Goal: Obtain resource: Obtain resource

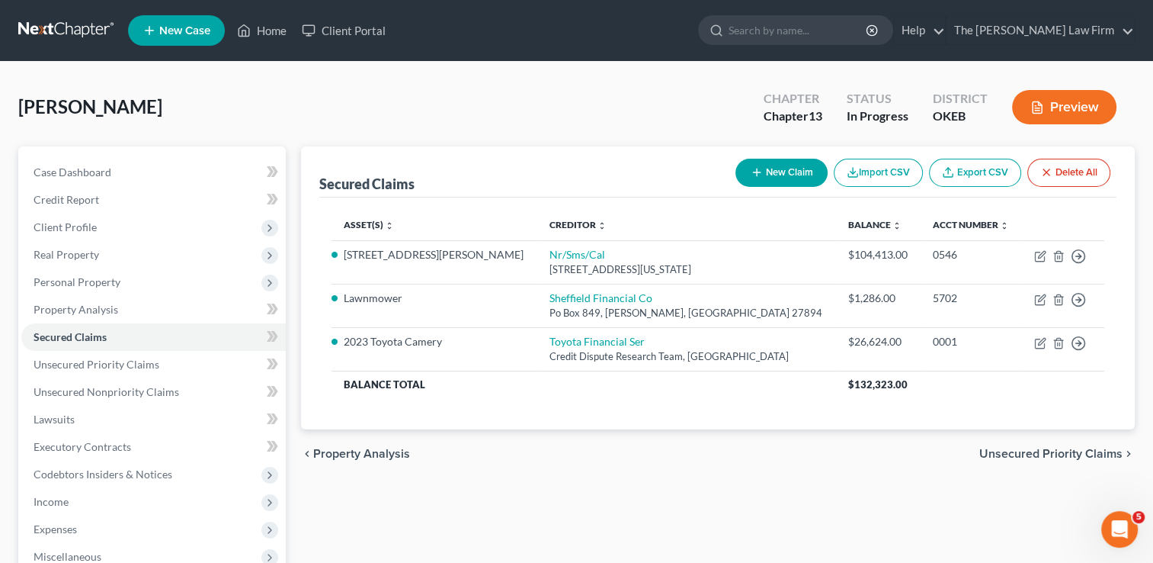
click at [59, 30] on link at bounding box center [67, 30] width 98 height 27
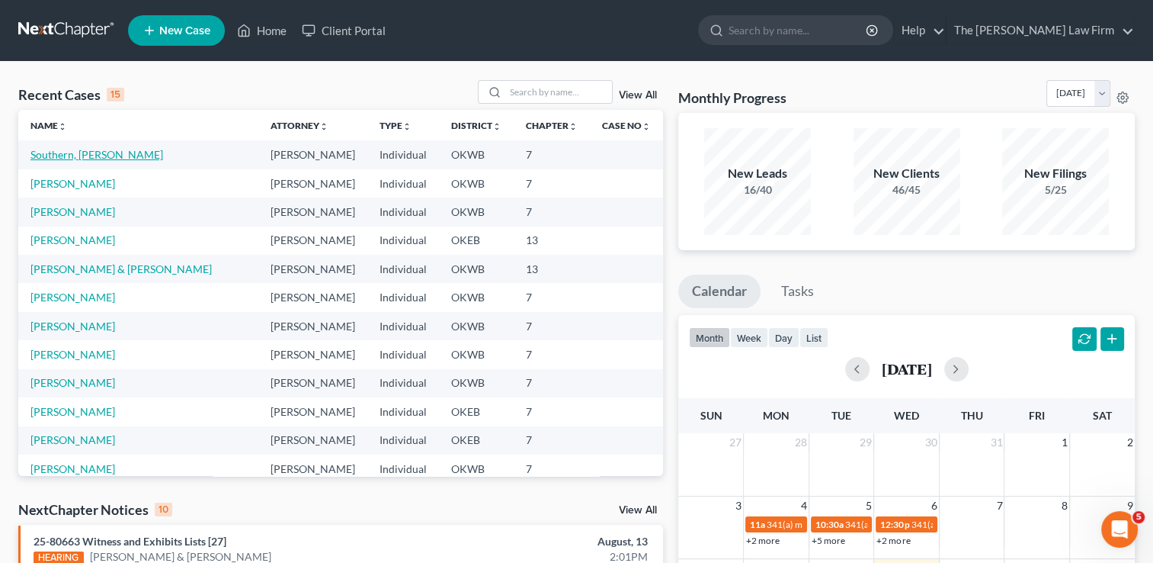
click at [77, 156] on link "Southern, [PERSON_NAME]" at bounding box center [96, 154] width 133 height 13
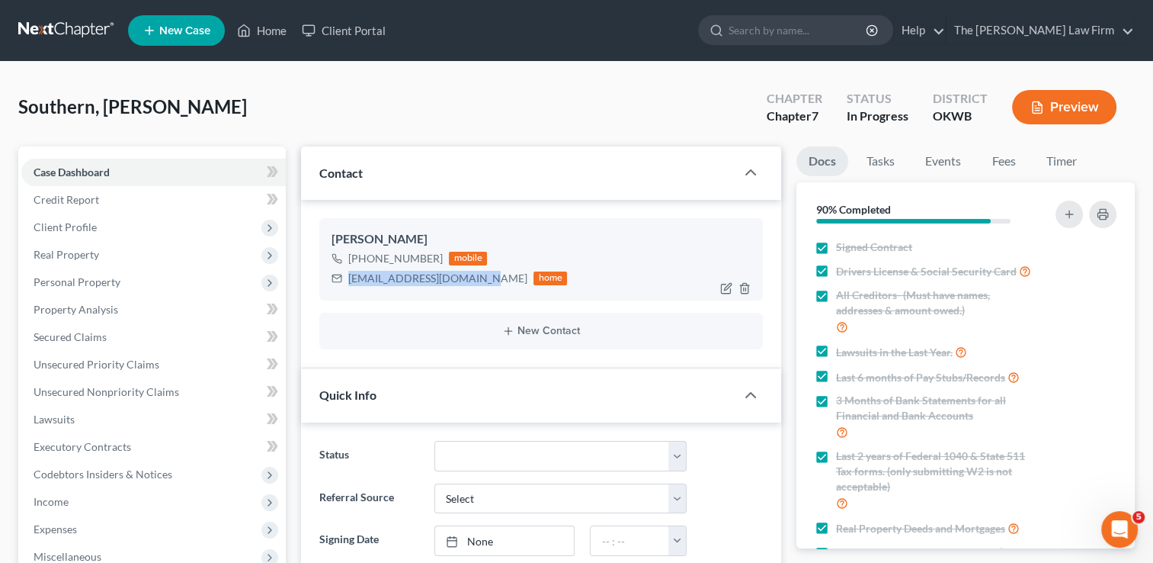
drag, startPoint x: 348, startPoint y: 281, endPoint x: 484, endPoint y: 278, distance: 135.7
click at [484, 278] on div "[EMAIL_ADDRESS][DOMAIN_NAME]" at bounding box center [437, 278] width 179 height 15
drag, startPoint x: 484, startPoint y: 278, endPoint x: 439, endPoint y: 276, distance: 45.0
click at [40, 22] on link at bounding box center [67, 30] width 98 height 27
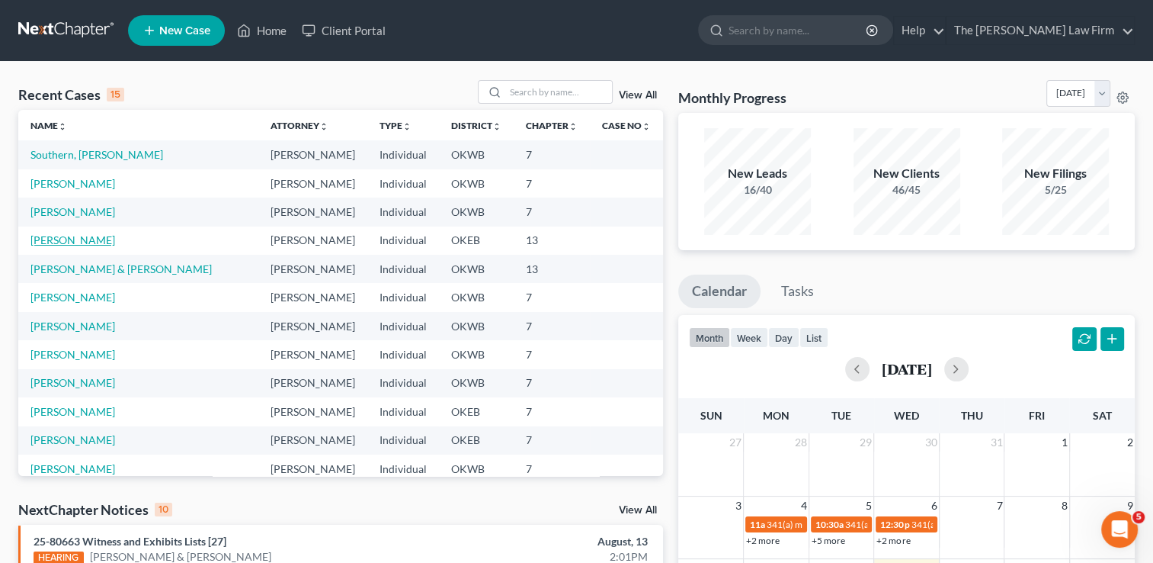
click at [67, 242] on link "[PERSON_NAME]" at bounding box center [72, 239] width 85 height 13
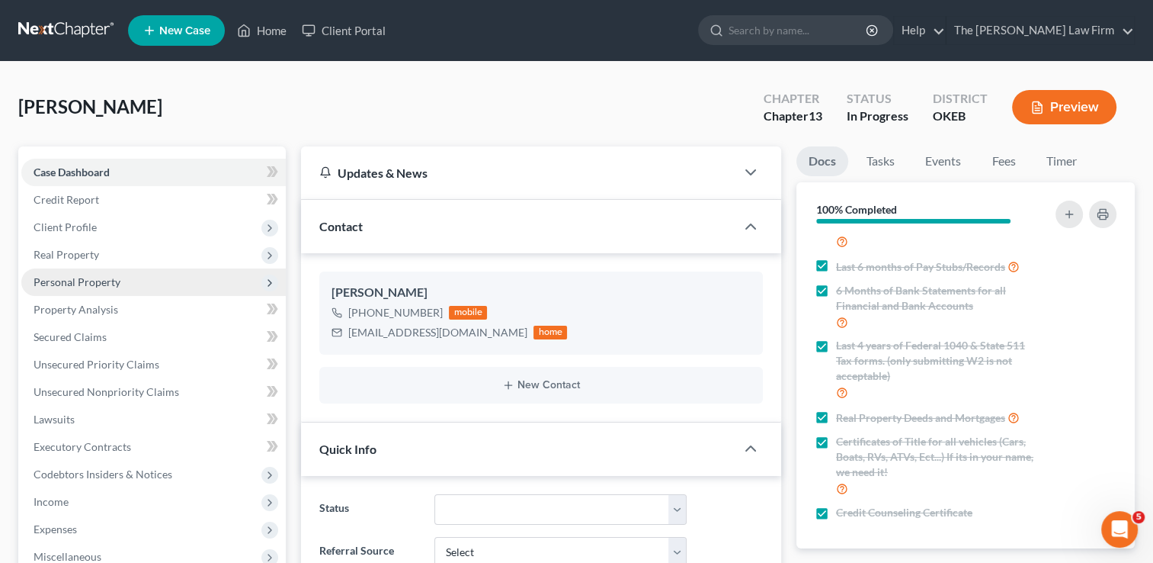
click at [79, 280] on span "Personal Property" at bounding box center [77, 281] width 87 height 13
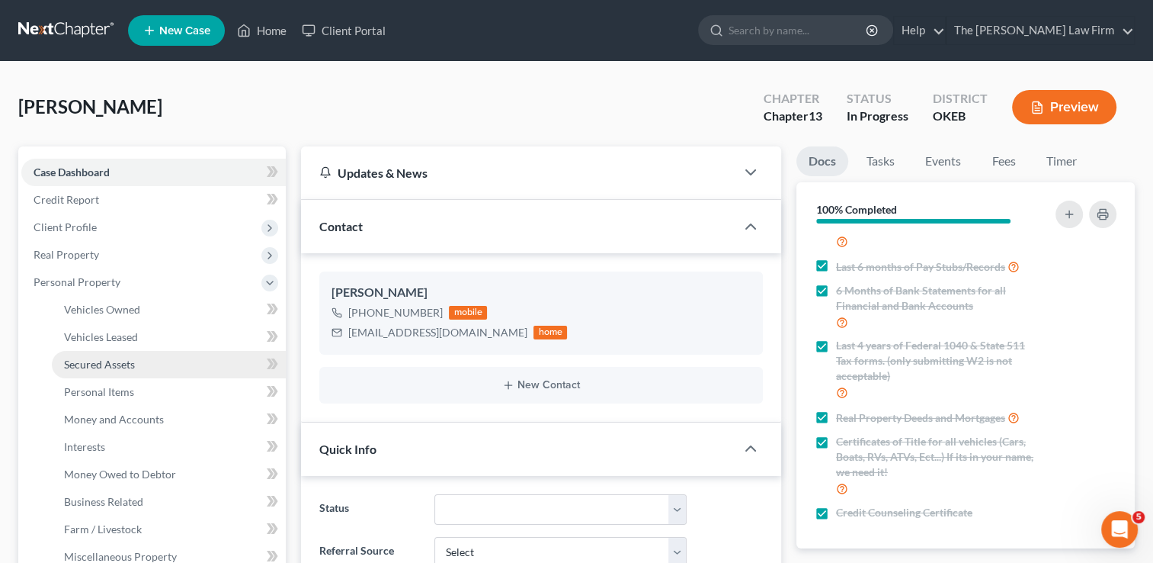
click at [125, 359] on span "Secured Assets" at bounding box center [99, 364] width 71 height 13
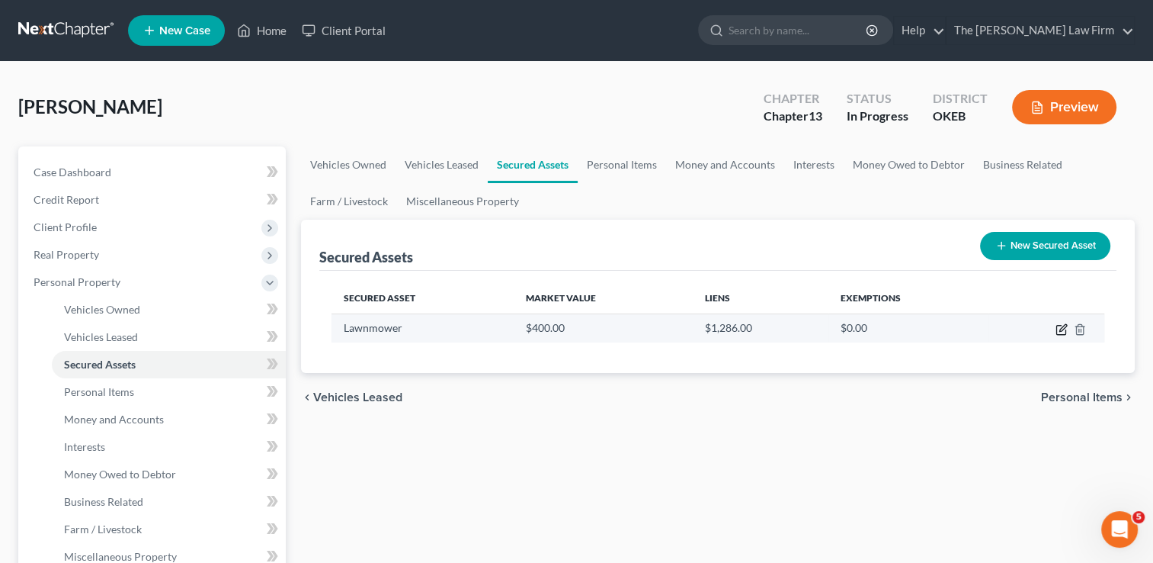
click at [1058, 327] on icon "button" at bounding box center [1062, 329] width 12 height 12
select select "other"
select select "3"
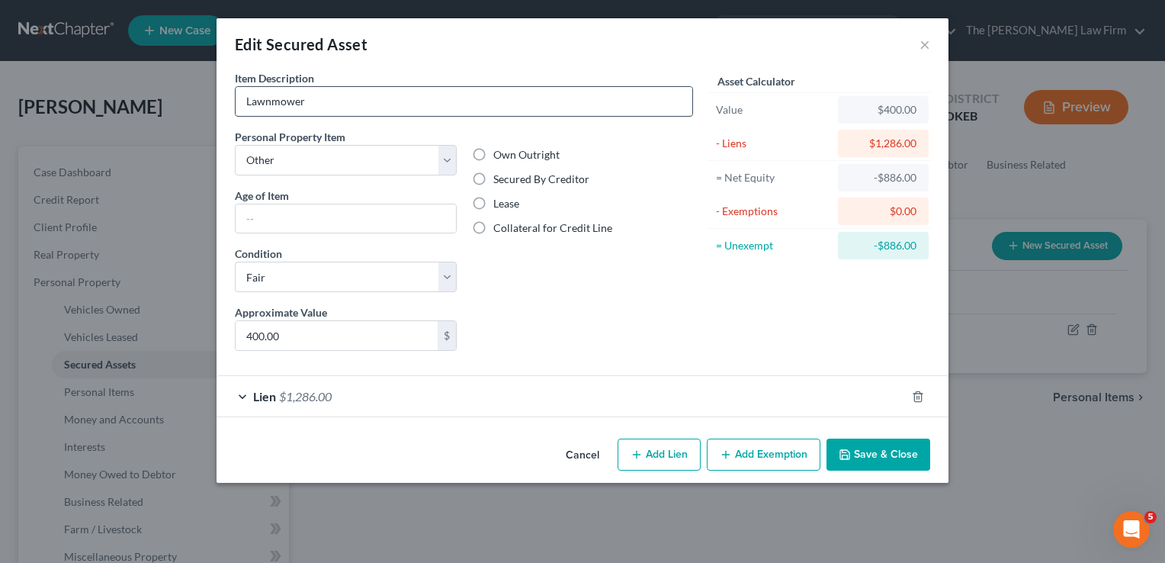
click at [242, 98] on input "Lawnmower" at bounding box center [464, 101] width 457 height 29
type input "Hustler Lawnmower"
click at [891, 451] on button "Save & Close" at bounding box center [878, 454] width 104 height 32
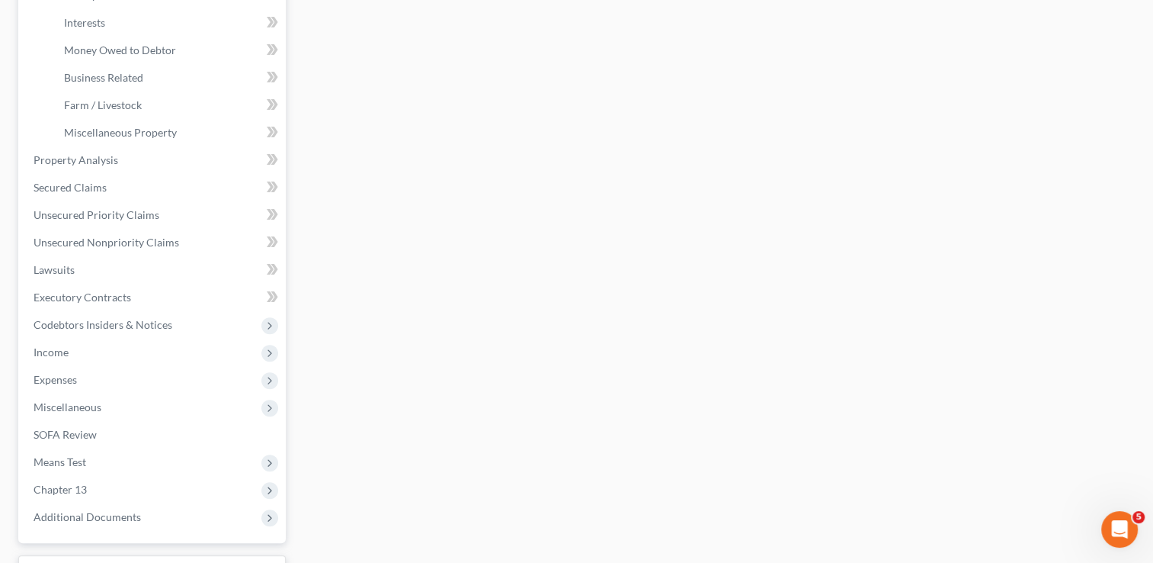
scroll to position [457, 0]
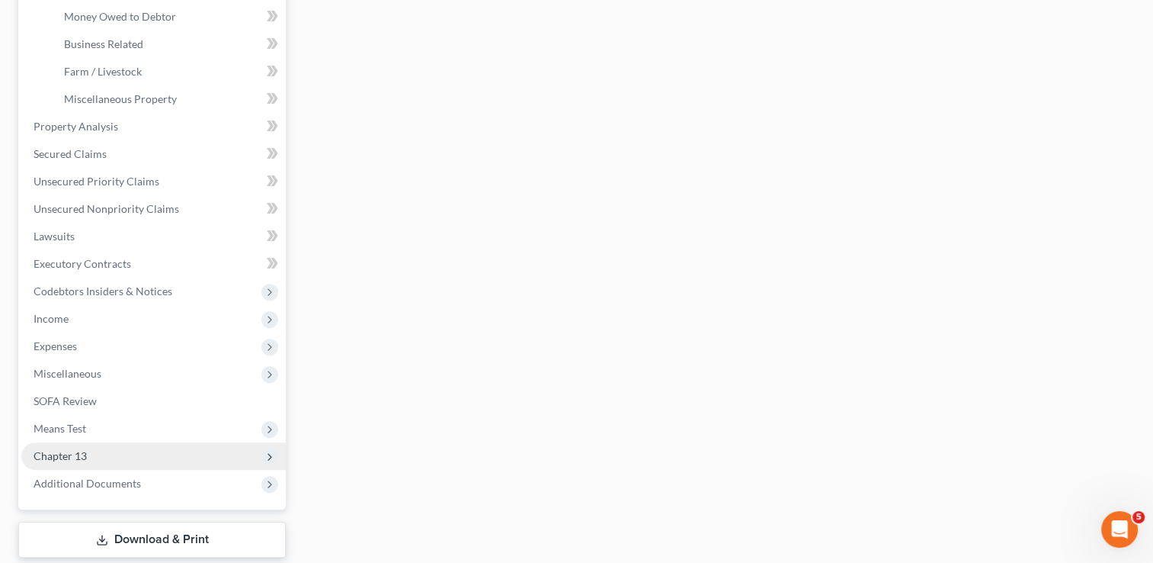
click at [95, 457] on span "Chapter 13" at bounding box center [153, 455] width 265 height 27
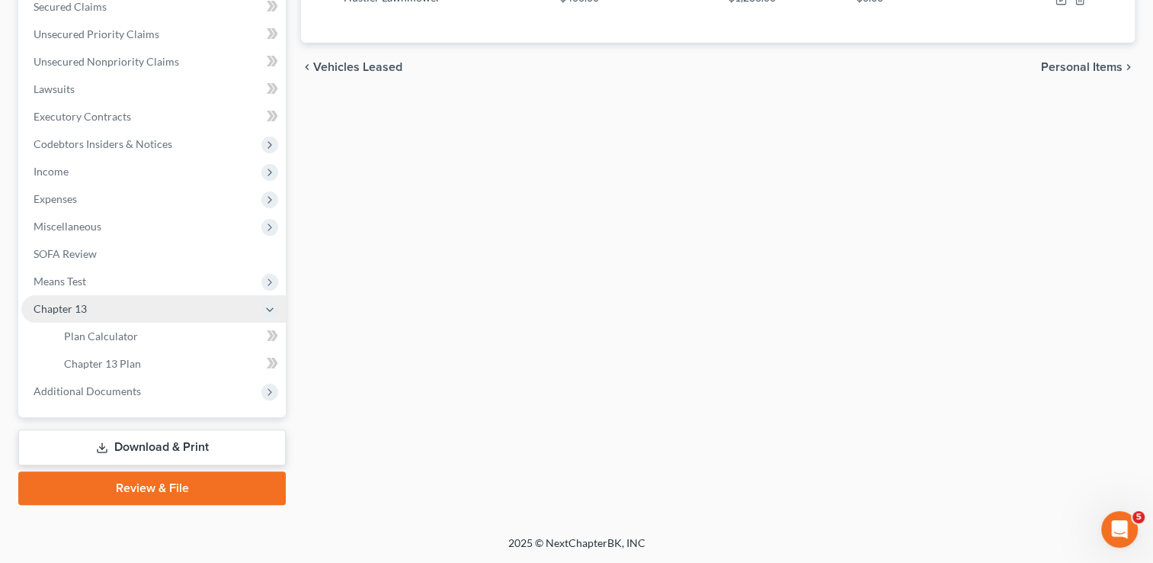
scroll to position [329, 0]
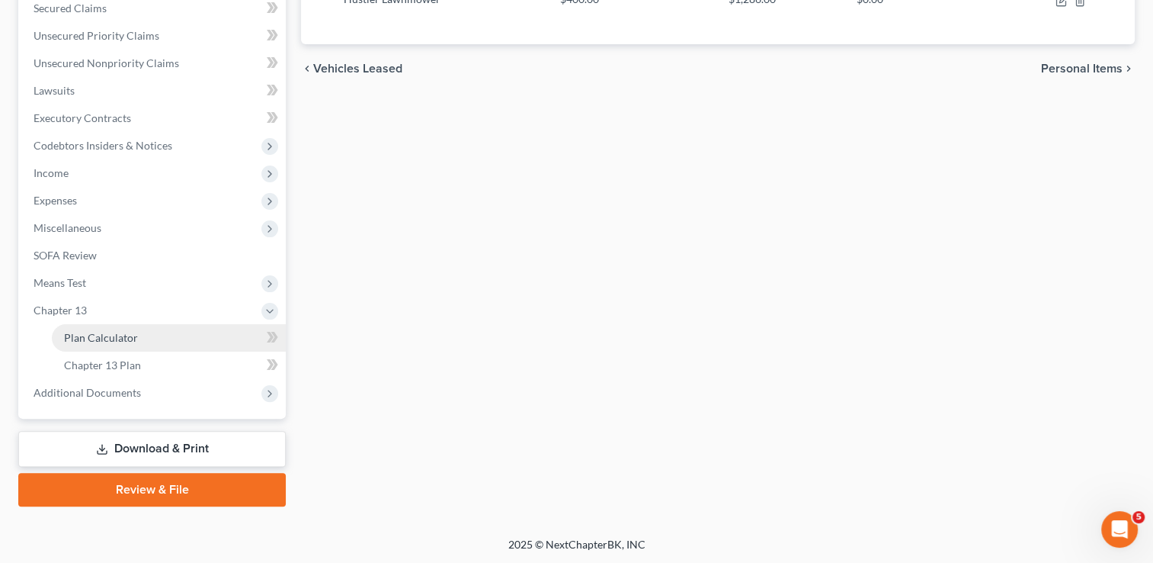
click at [149, 340] on link "Plan Calculator" at bounding box center [169, 337] width 234 height 27
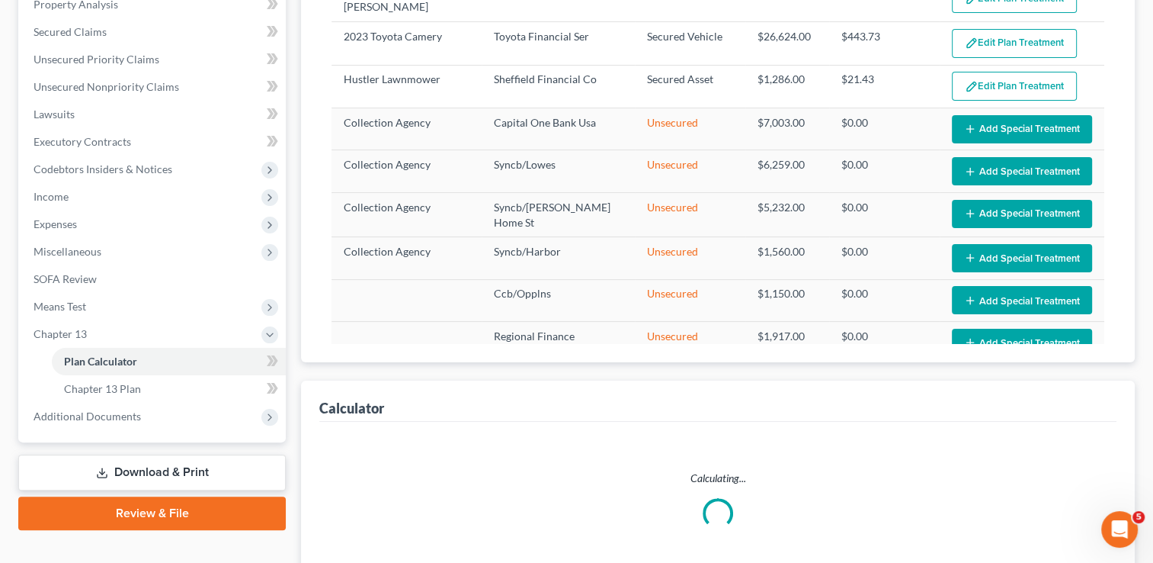
select select "59"
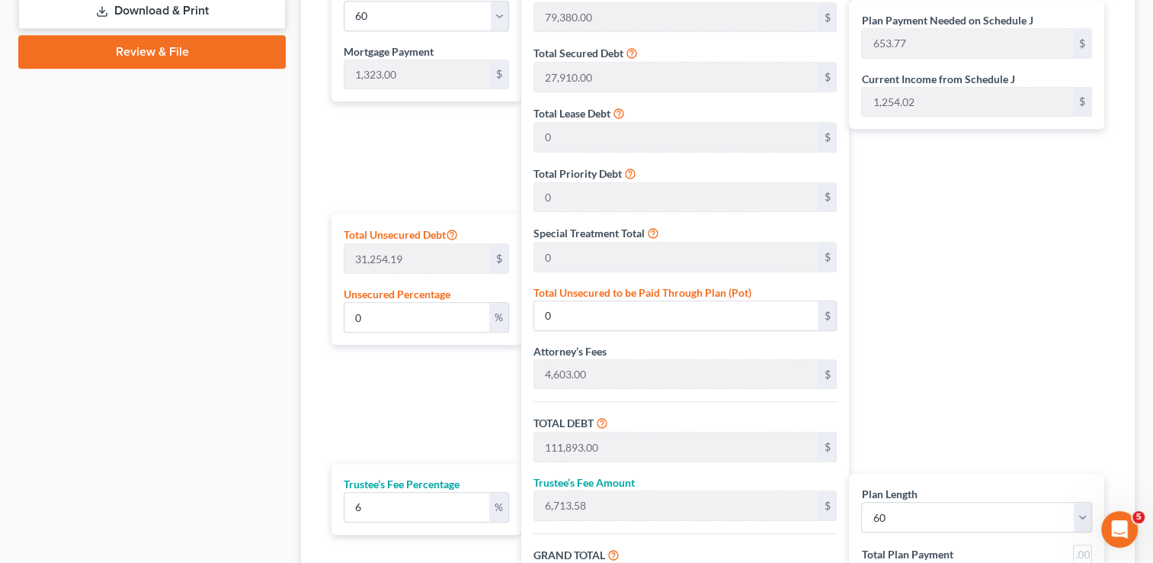
scroll to position [979, 0]
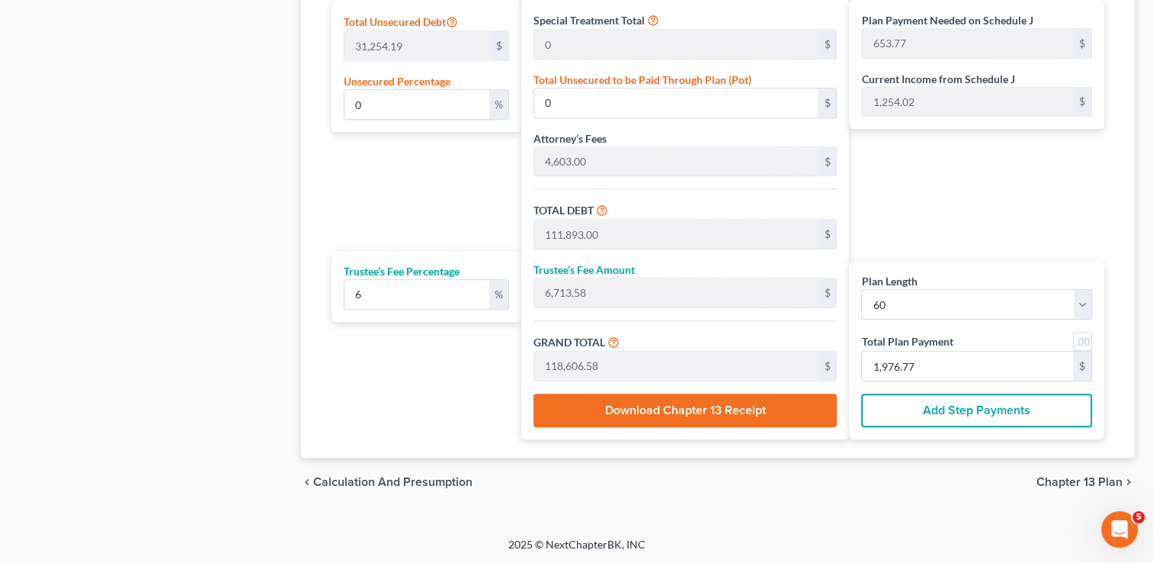
click at [973, 213] on div "Plan Payment Needed on Schedule J 653.77 $ Current Income from Schedule J 1,254…" at bounding box center [980, 99] width 263 height 679
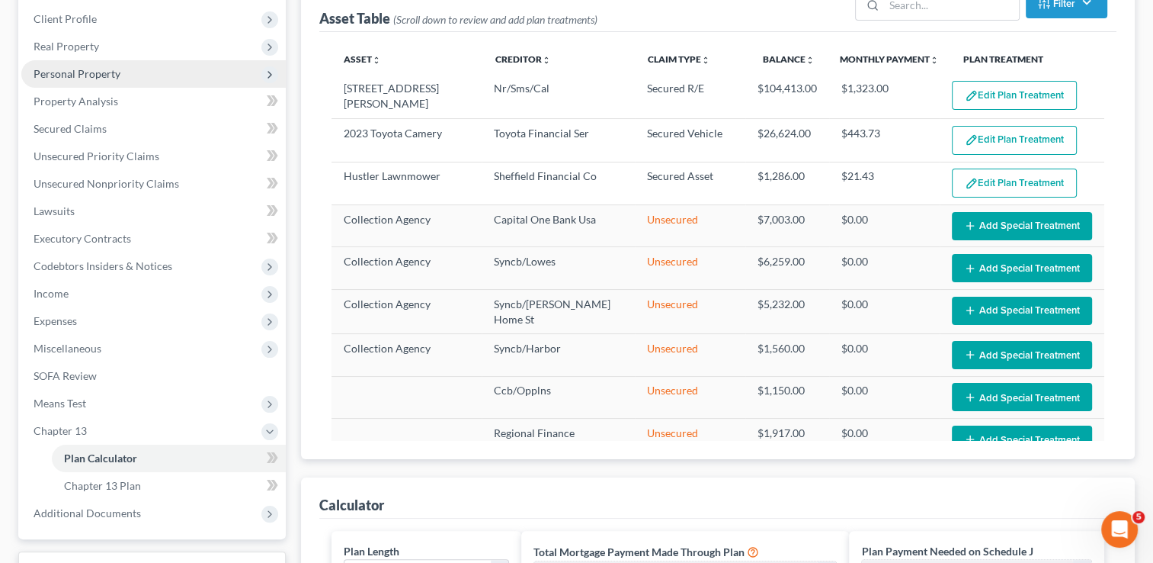
scroll to position [0, 0]
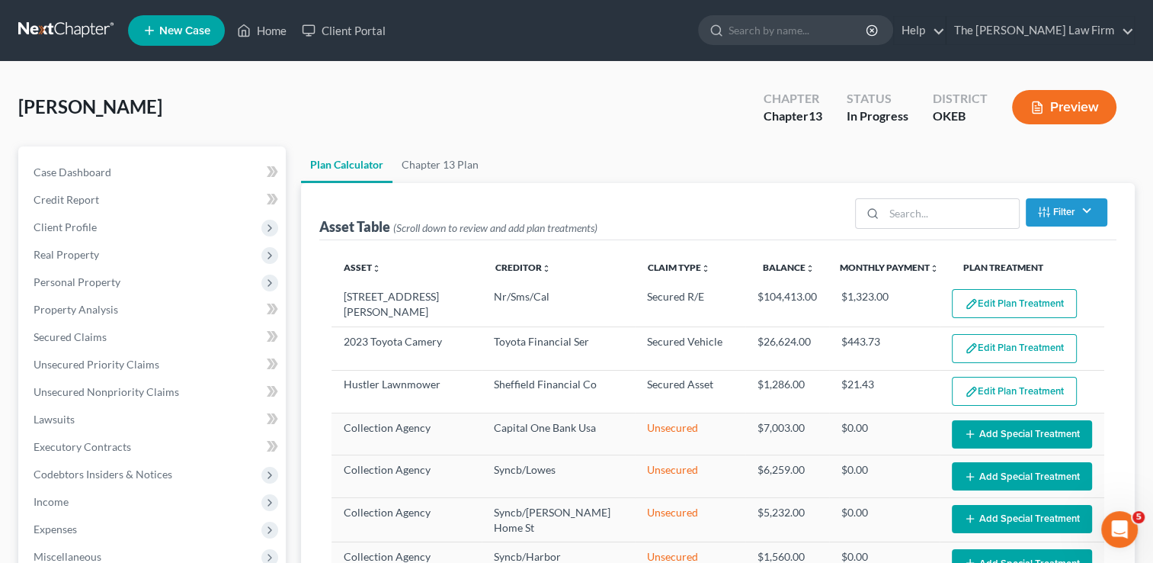
click at [70, 29] on link at bounding box center [67, 30] width 98 height 27
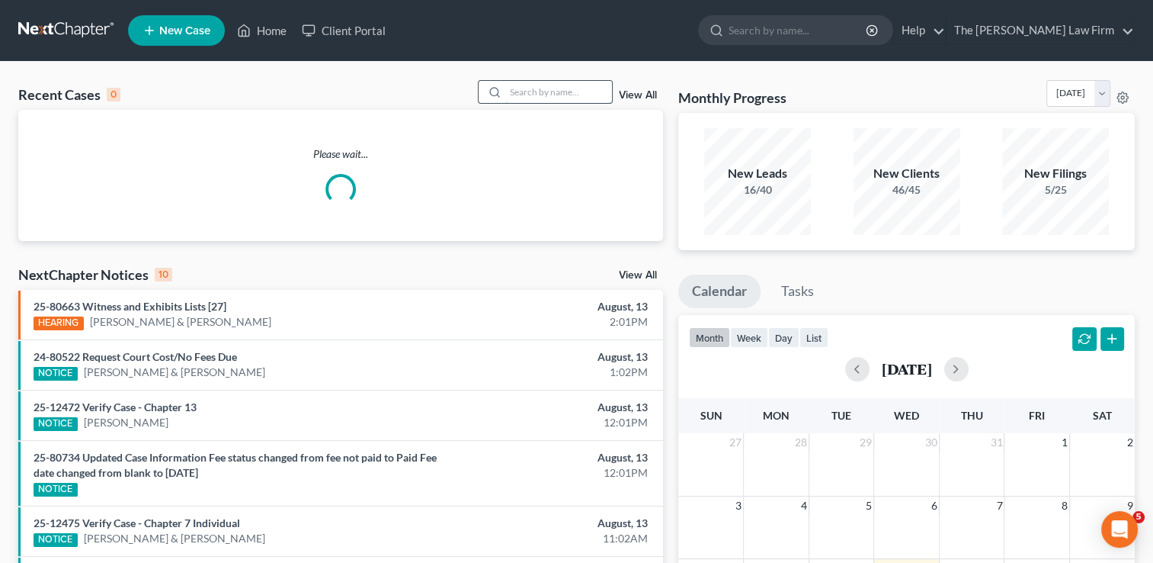
click at [549, 90] on input "search" at bounding box center [558, 92] width 107 height 22
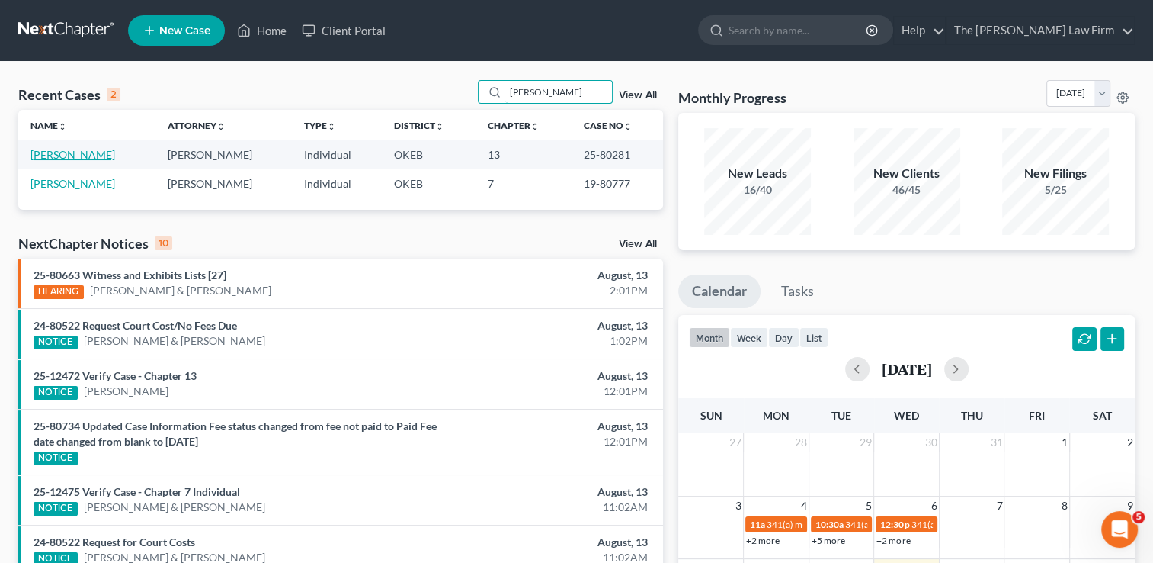
type input "[PERSON_NAME]"
click at [61, 153] on link "[PERSON_NAME]" at bounding box center [72, 154] width 85 height 13
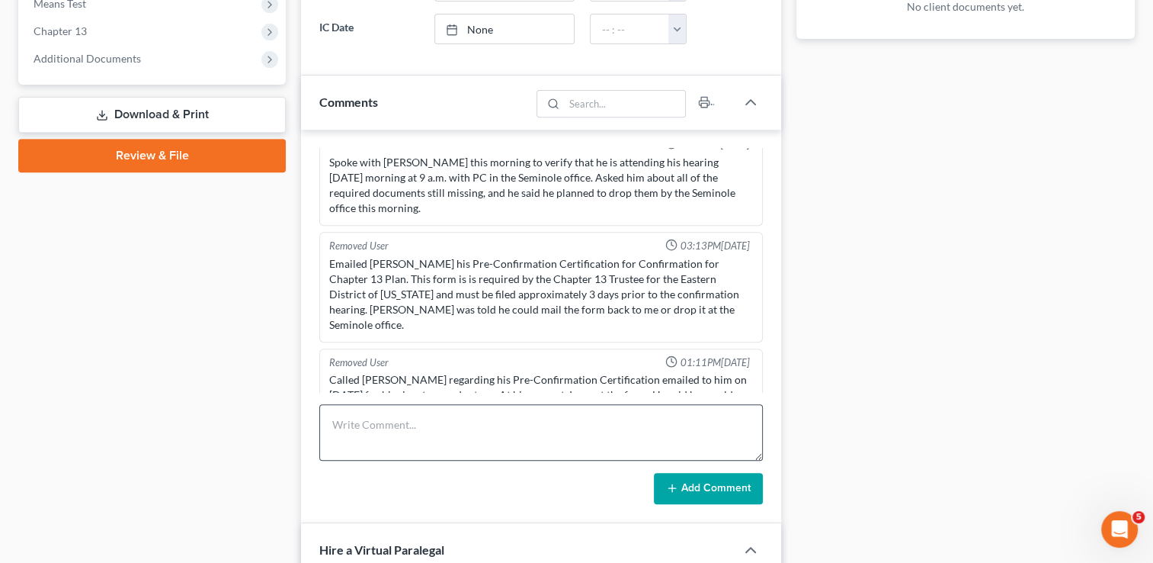
scroll to position [610, 0]
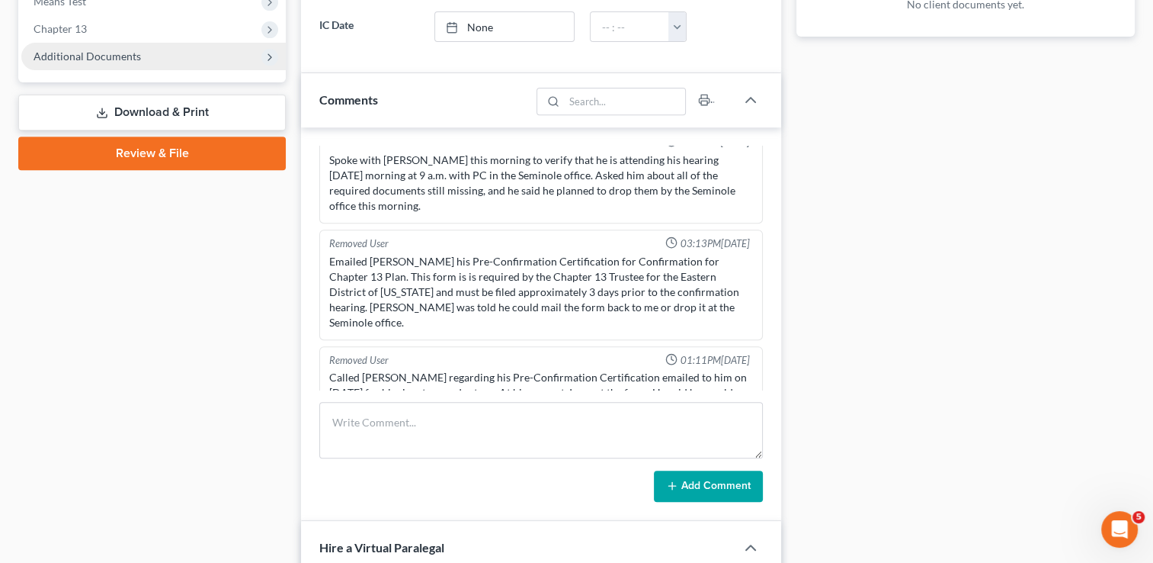
click at [95, 53] on span "Additional Documents" at bounding box center [87, 56] width 107 height 13
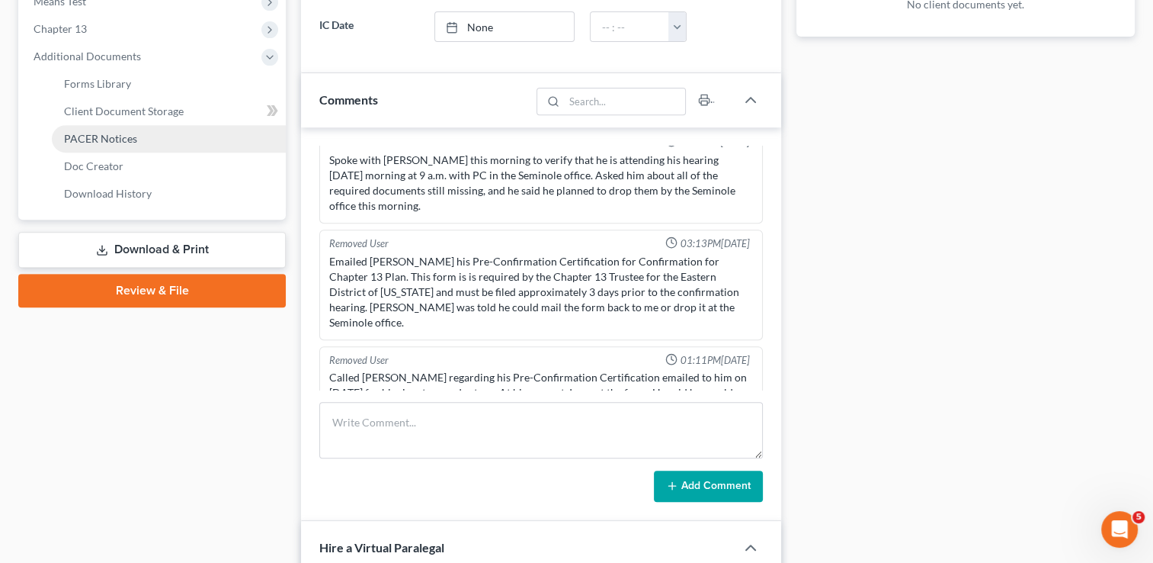
click at [123, 139] on span "PACER Notices" at bounding box center [100, 138] width 73 height 13
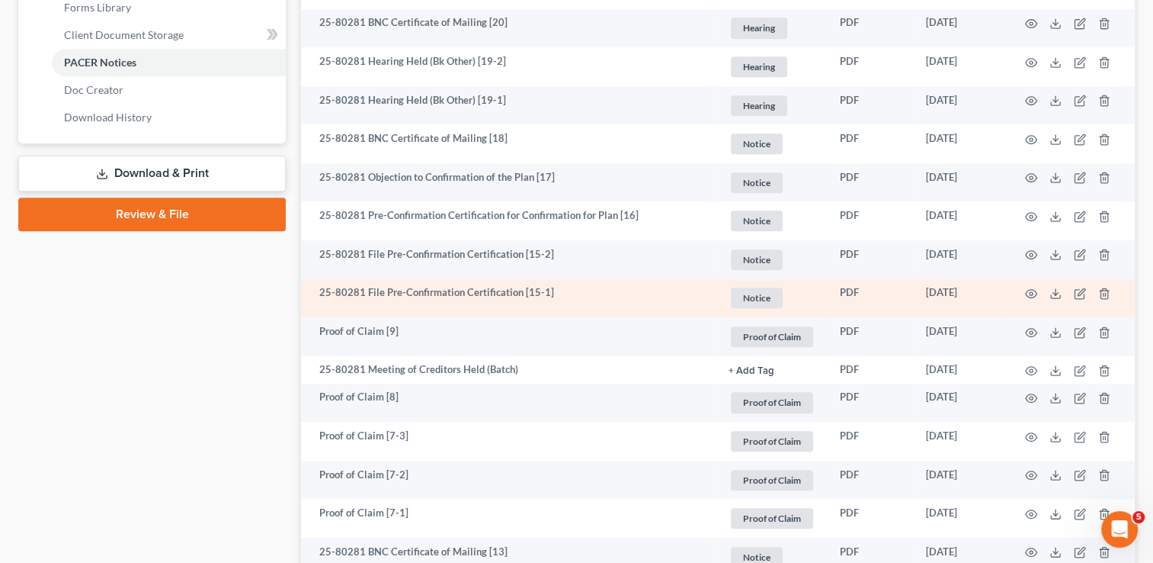
scroll to position [610, 0]
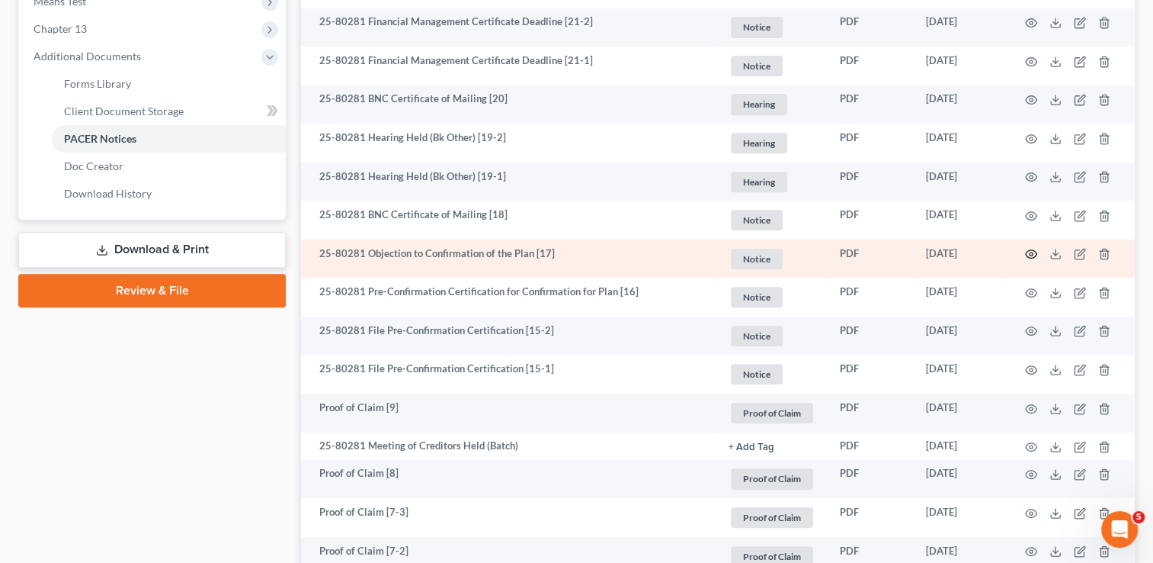
click at [1031, 251] on icon "button" at bounding box center [1031, 254] width 12 height 12
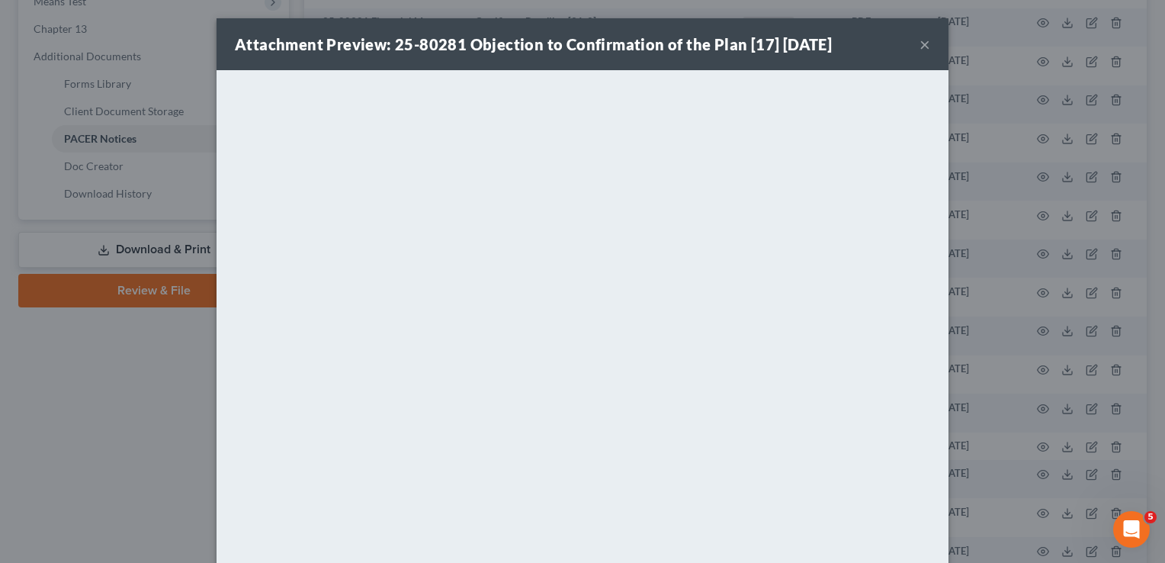
click at [919, 40] on button "×" at bounding box center [924, 44] width 11 height 18
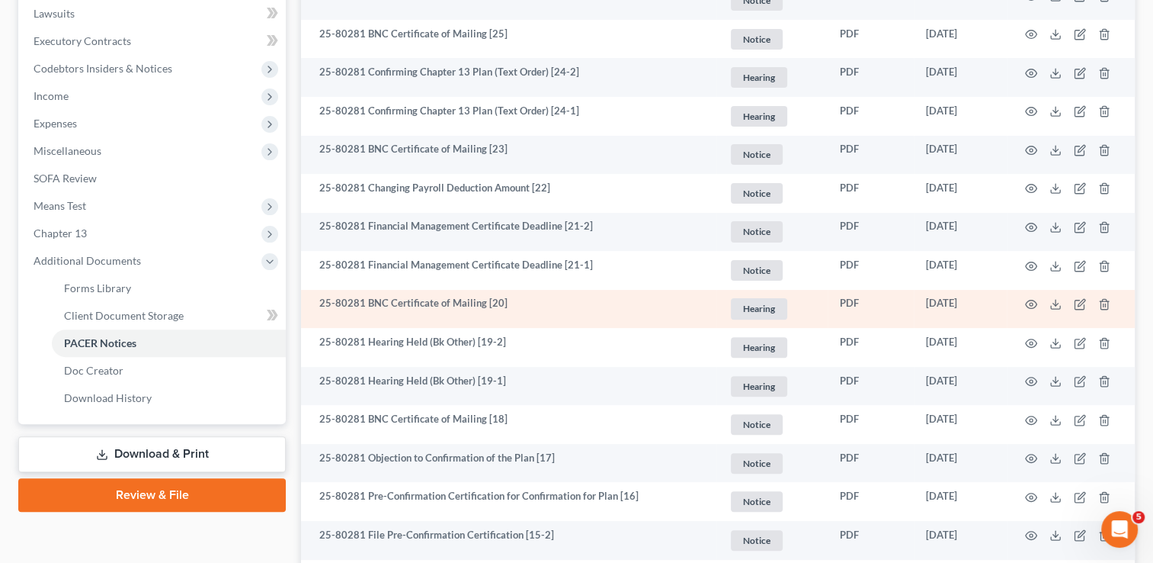
scroll to position [305, 0]
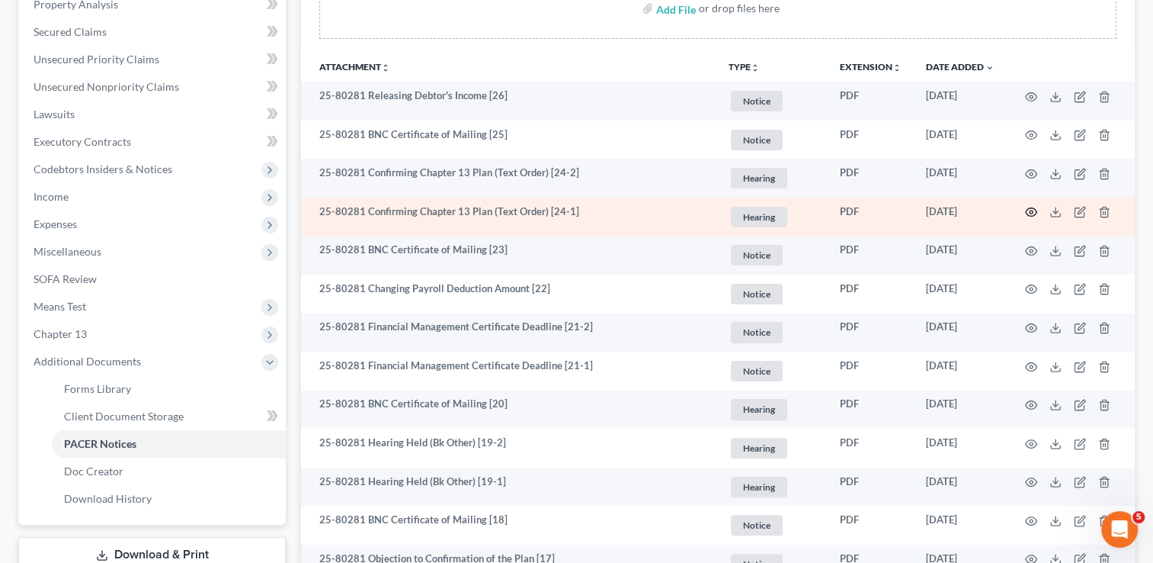
click at [1028, 211] on icon "button" at bounding box center [1031, 212] width 12 height 12
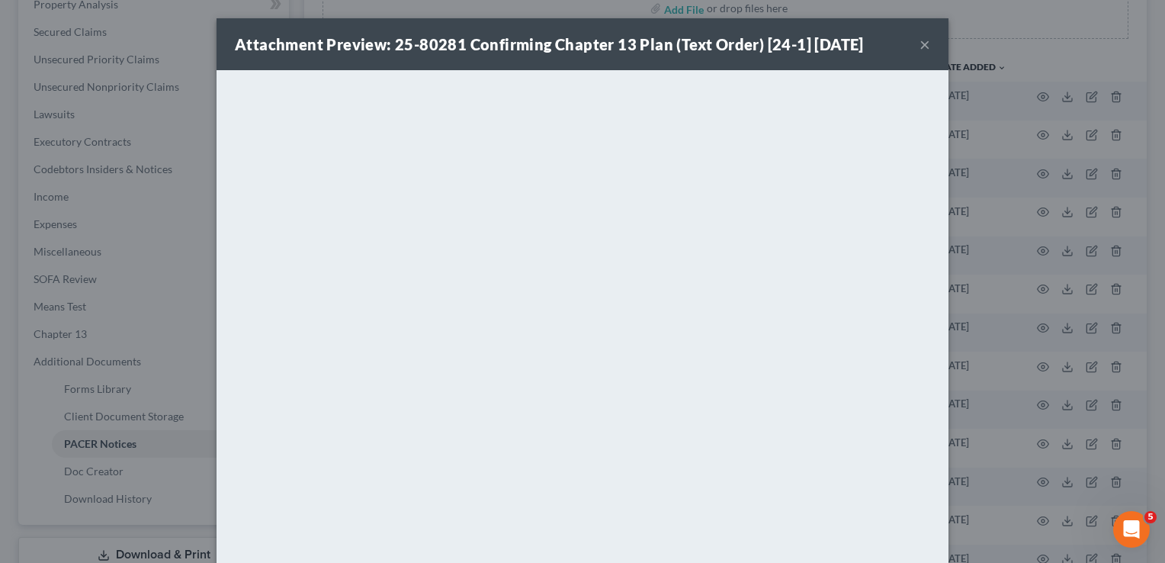
click at [919, 48] on button "×" at bounding box center [924, 44] width 11 height 18
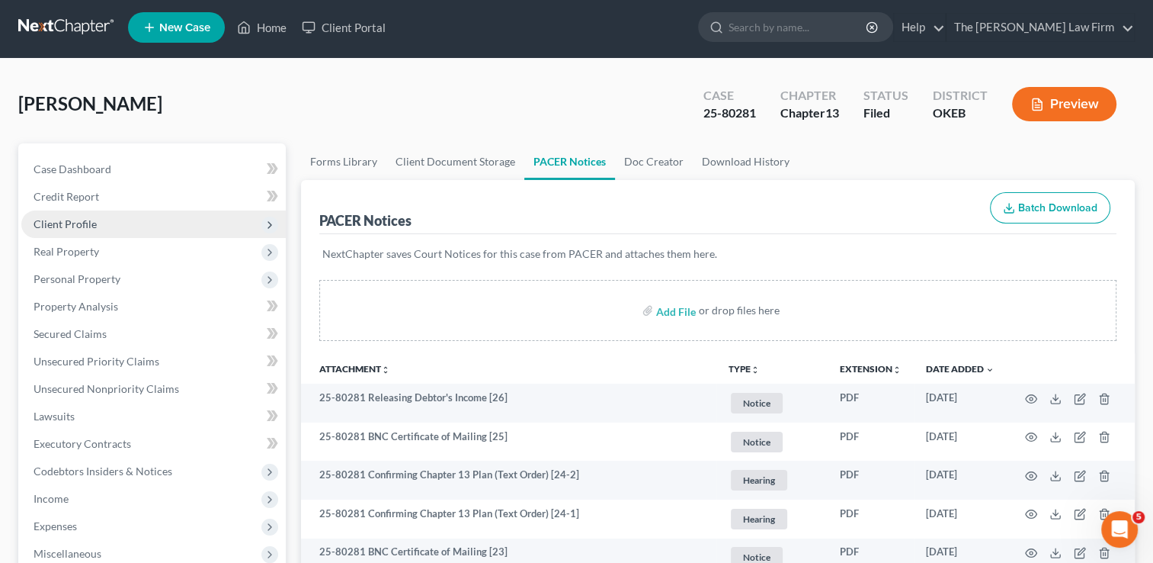
scroll to position [0, 0]
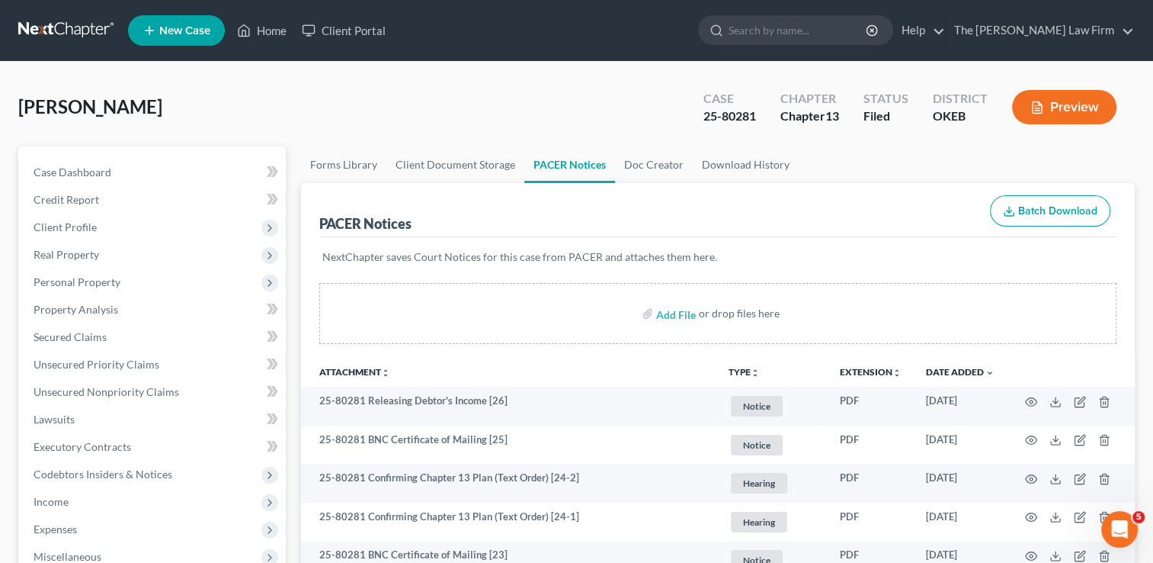
click at [61, 27] on link at bounding box center [67, 30] width 98 height 27
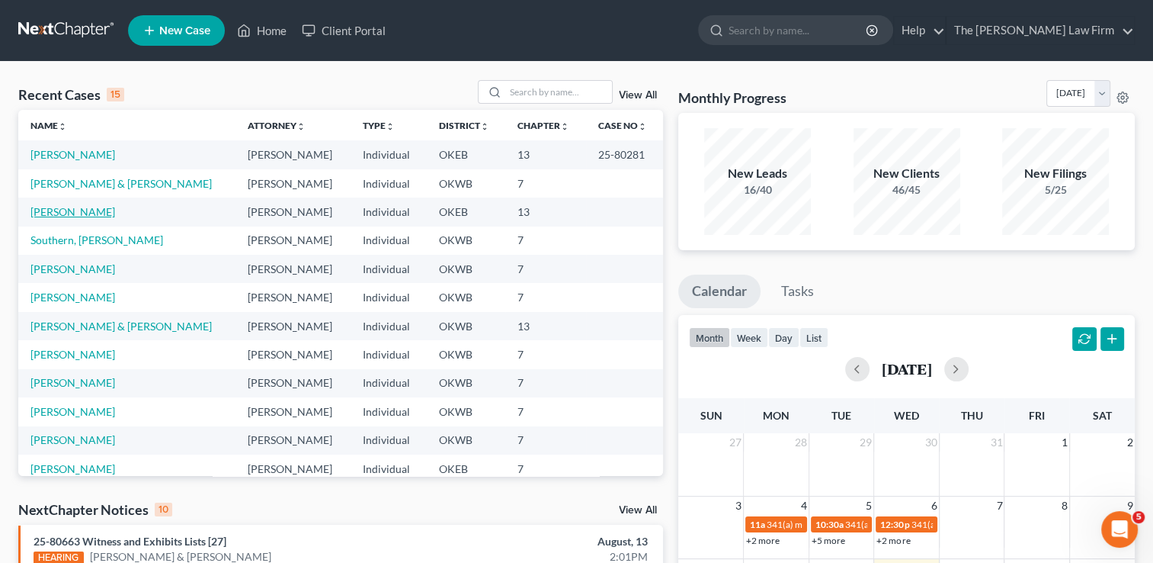
click at [70, 207] on link "[PERSON_NAME]" at bounding box center [72, 211] width 85 height 13
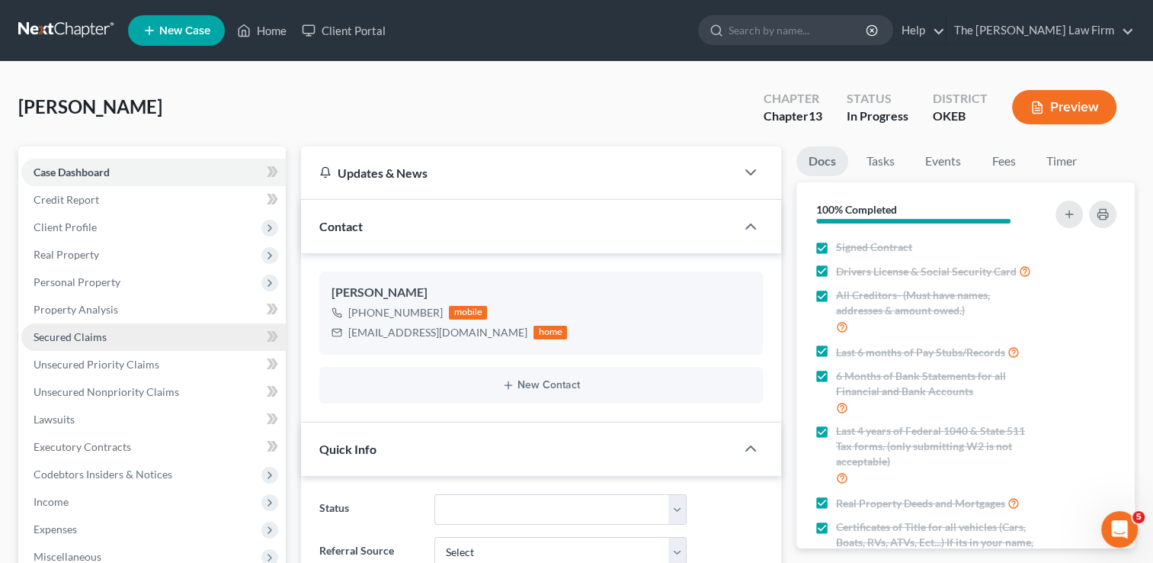
click at [100, 335] on span "Secured Claims" at bounding box center [70, 336] width 73 height 13
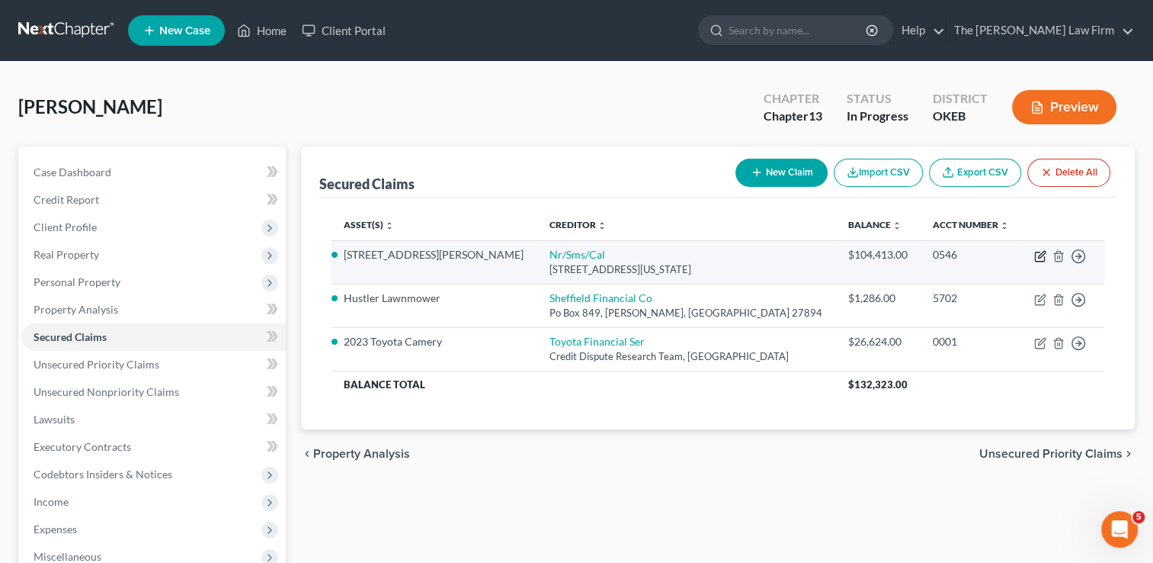
click at [1037, 255] on icon "button" at bounding box center [1040, 256] width 12 height 12
select select "39"
select select "2"
select select "0"
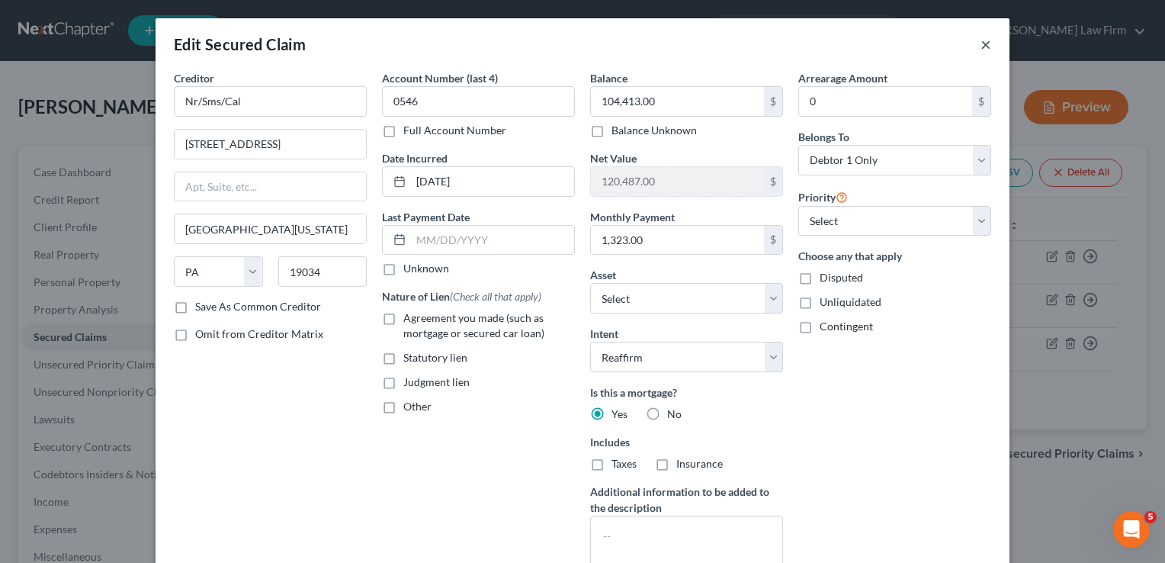
click at [980, 43] on button "×" at bounding box center [985, 44] width 11 height 18
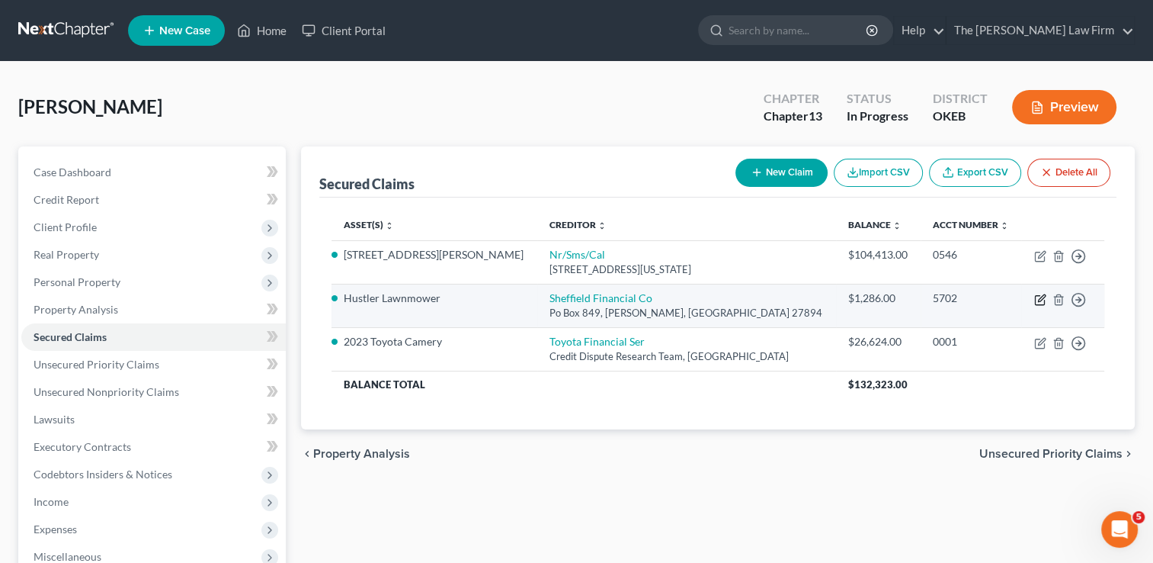
click at [1037, 299] on icon "button" at bounding box center [1040, 299] width 12 height 12
select select "28"
select select "10"
select select "2"
select select "0"
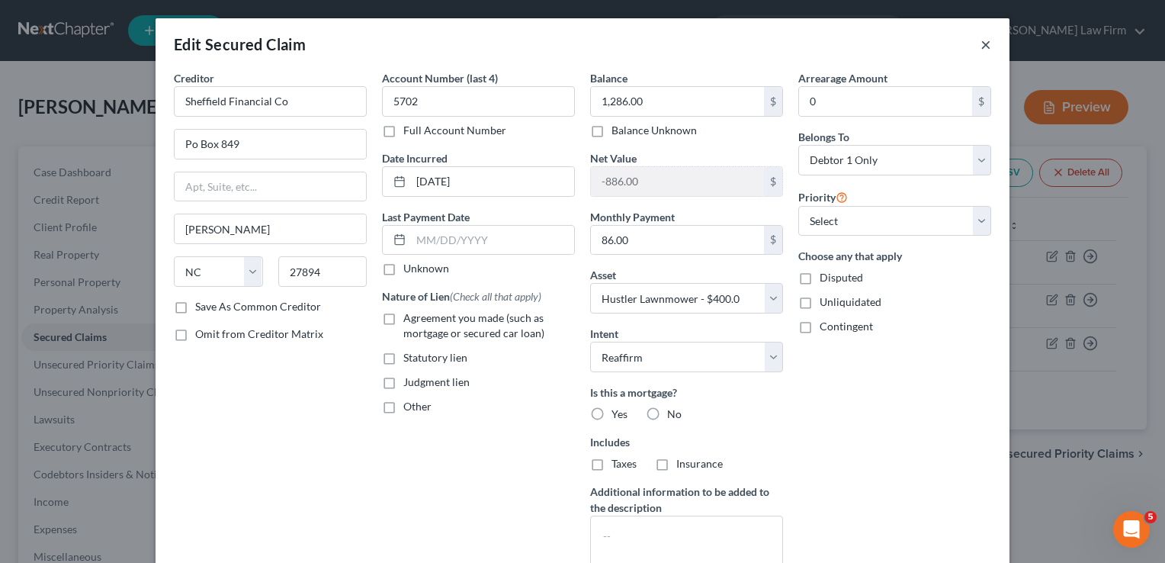
click at [982, 41] on button "×" at bounding box center [985, 44] width 11 height 18
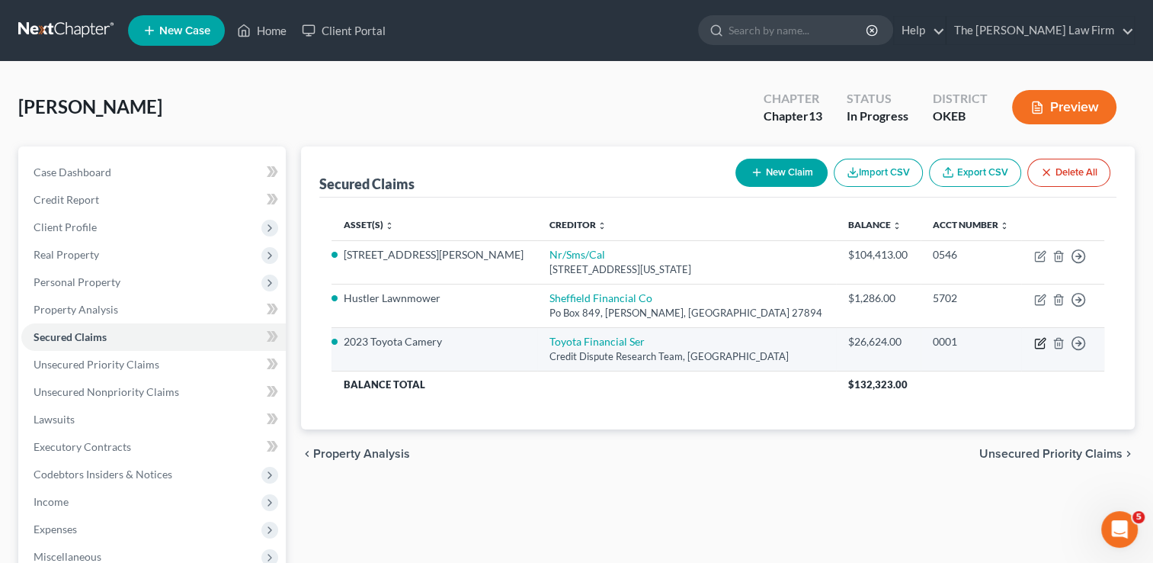
click at [1041, 340] on icon "button" at bounding box center [1040, 343] width 12 height 12
select select "16"
select select "9"
select select "2"
select select "0"
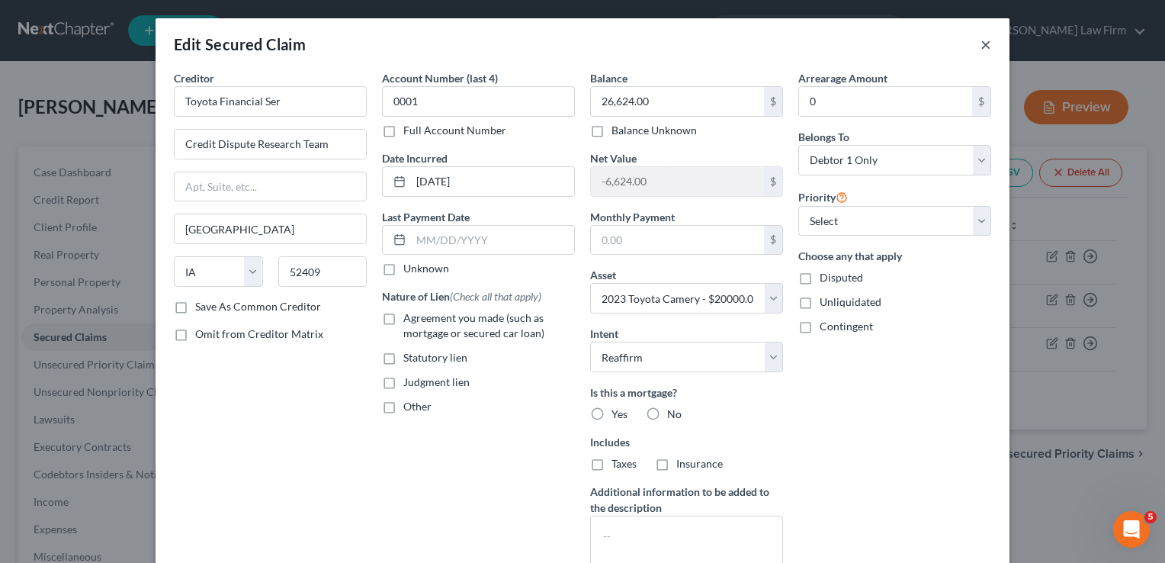
click at [980, 43] on button "×" at bounding box center [985, 44] width 11 height 18
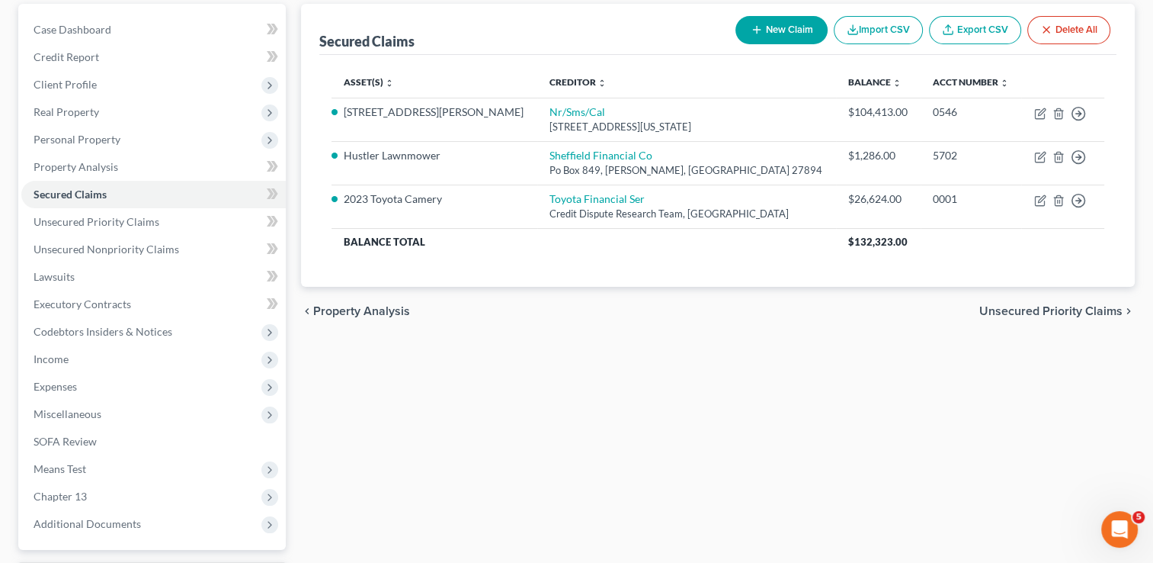
scroll to position [274, 0]
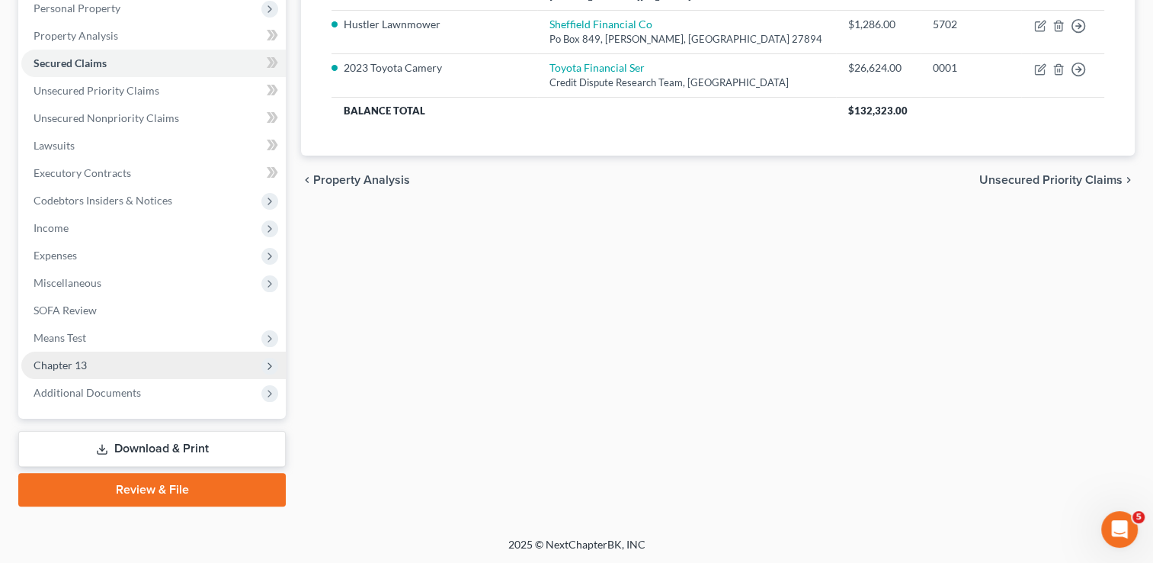
click at [75, 359] on span "Chapter 13" at bounding box center [60, 364] width 53 height 13
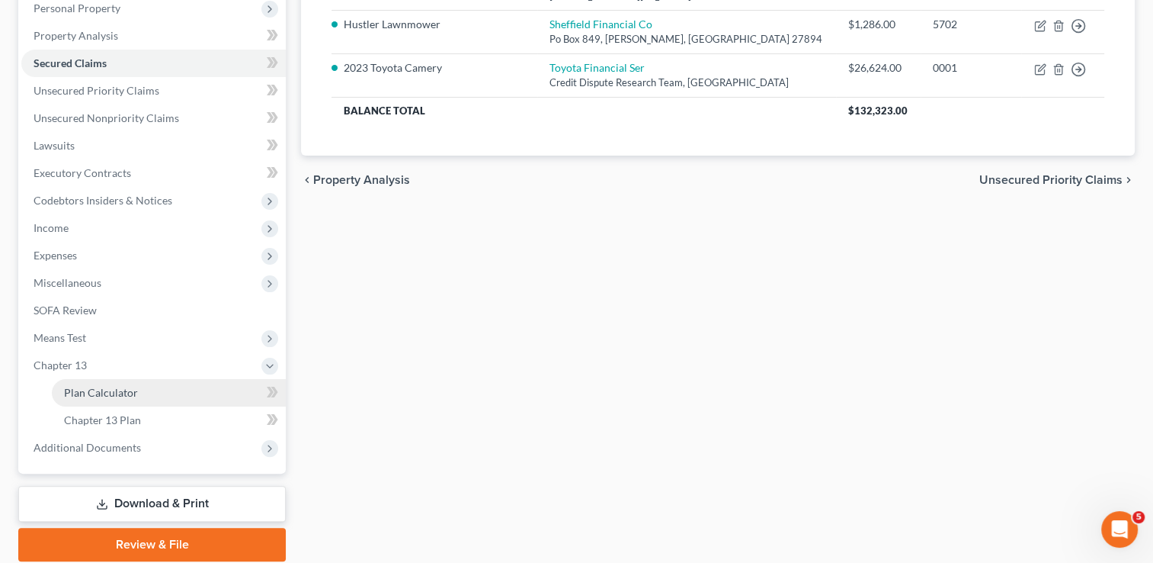
click at [139, 389] on link "Plan Calculator" at bounding box center [169, 392] width 234 height 27
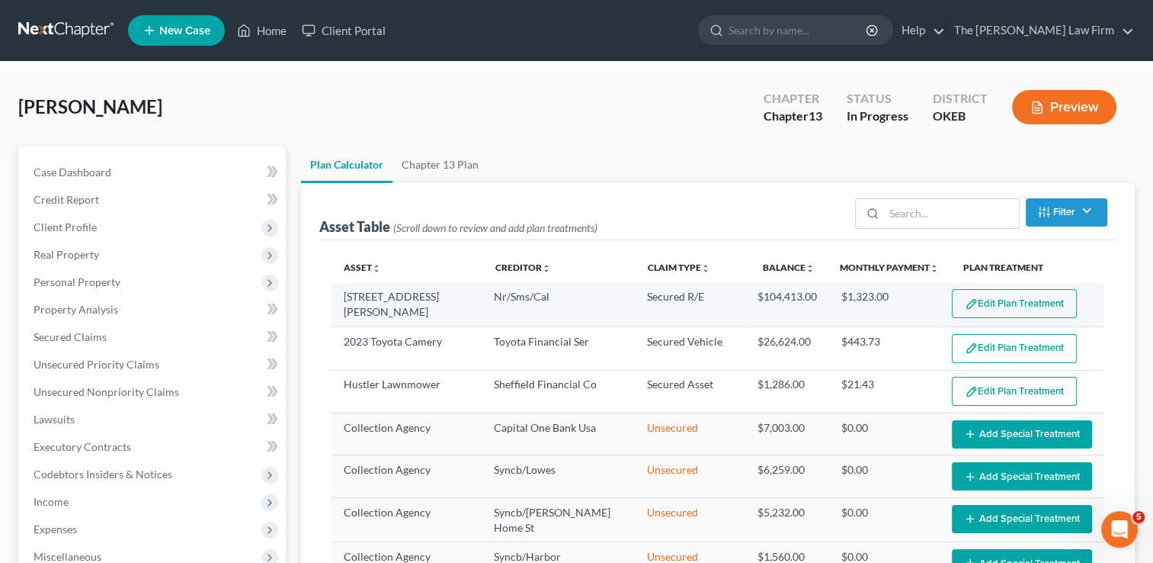
select select "59"
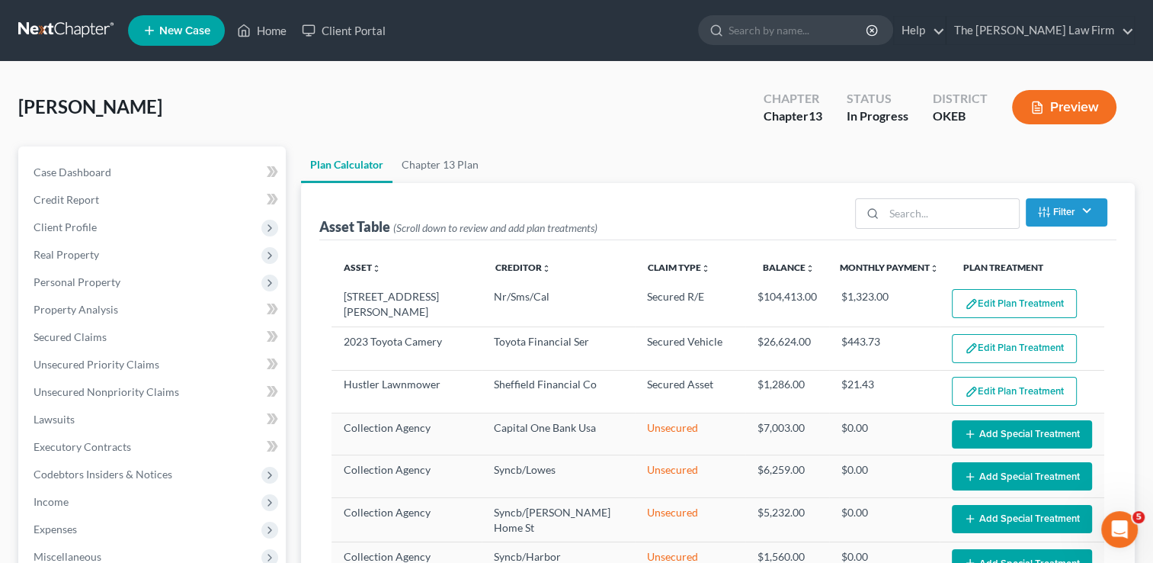
click at [987, 303] on button "Edit Plan Treatment" at bounding box center [1014, 303] width 125 height 29
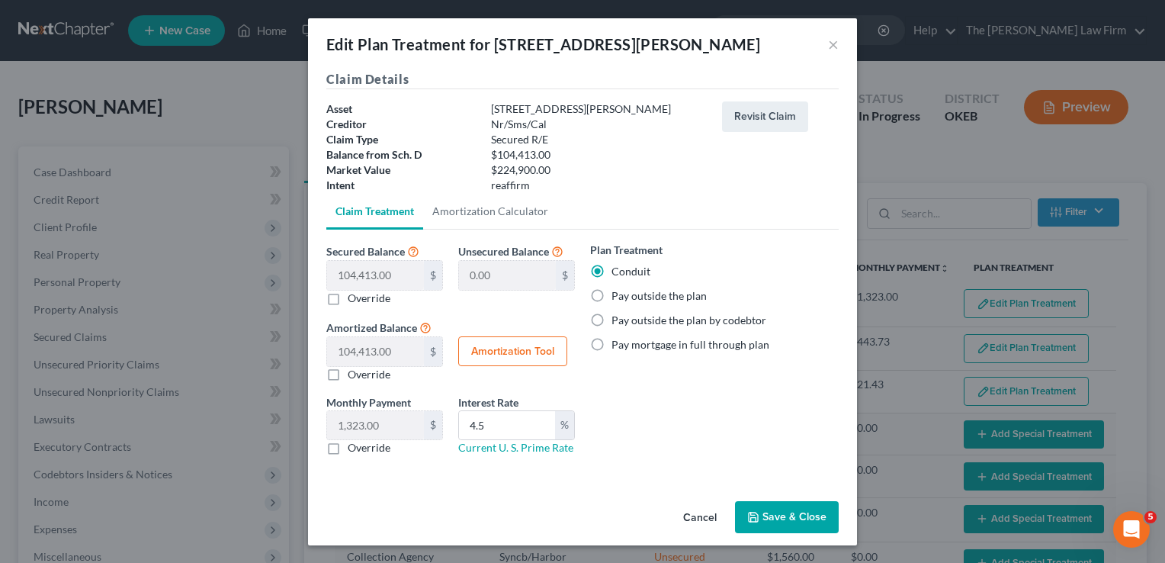
click at [777, 512] on button "Save & Close" at bounding box center [787, 517] width 104 height 32
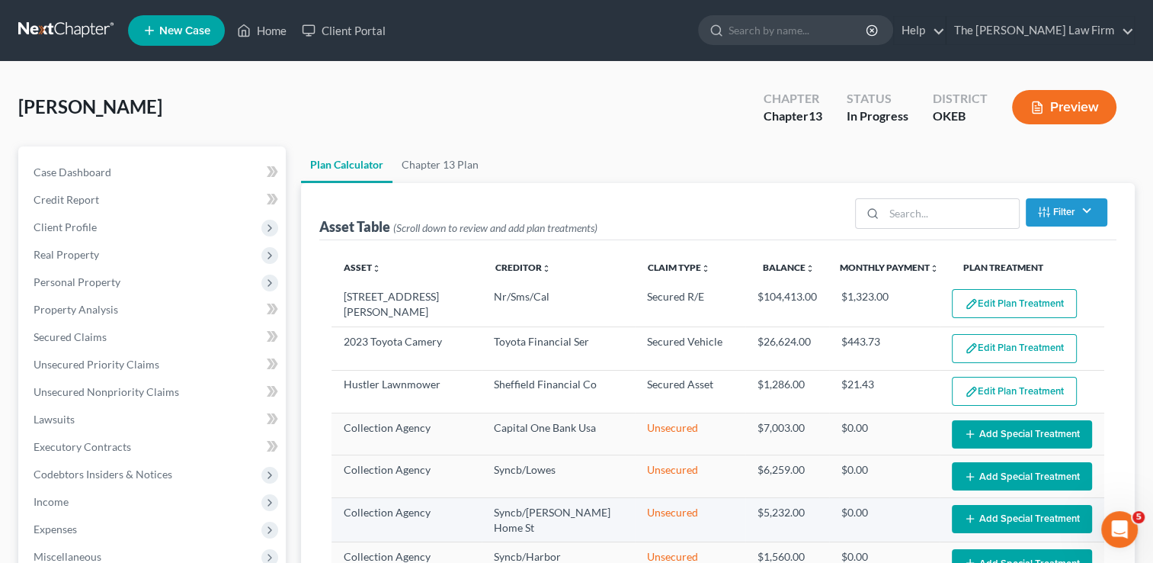
select select "59"
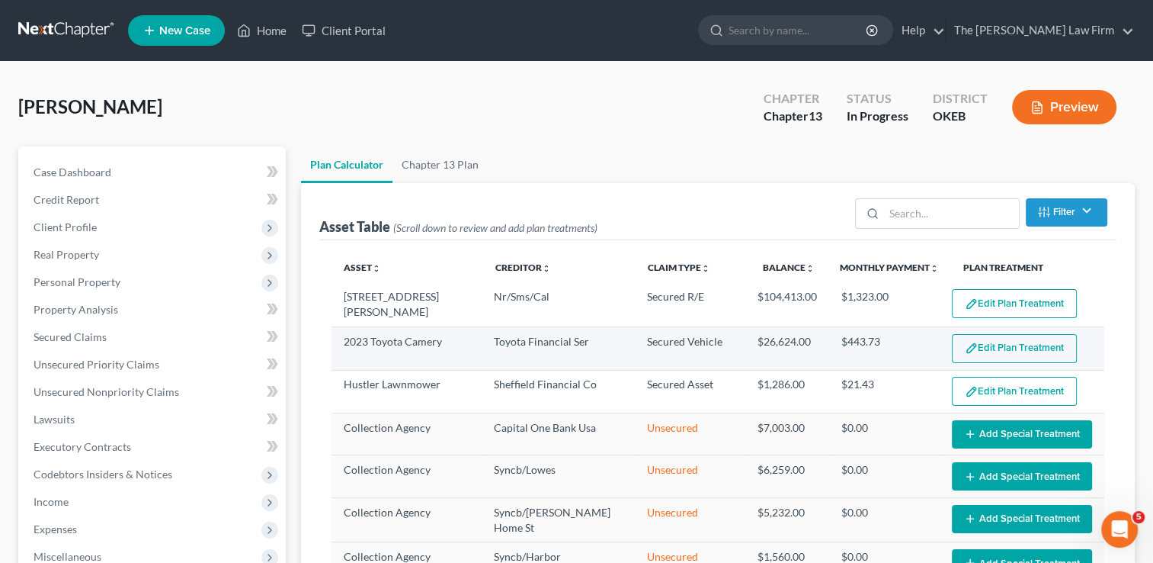
click at [972, 343] on button "Edit Plan Treatment" at bounding box center [1014, 348] width 125 height 29
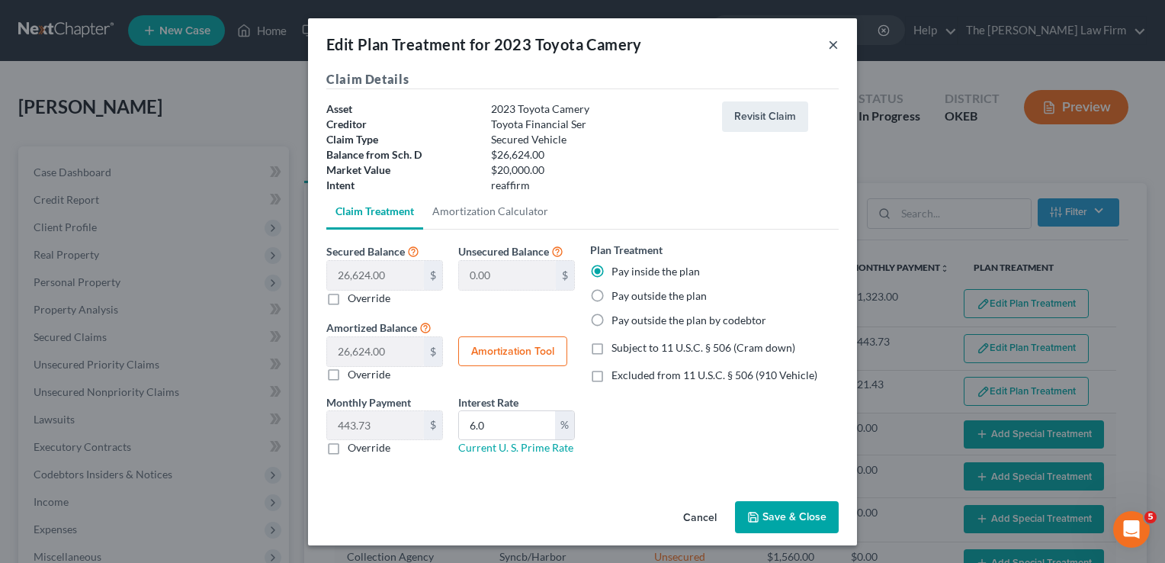
click at [834, 41] on button "×" at bounding box center [833, 44] width 11 height 18
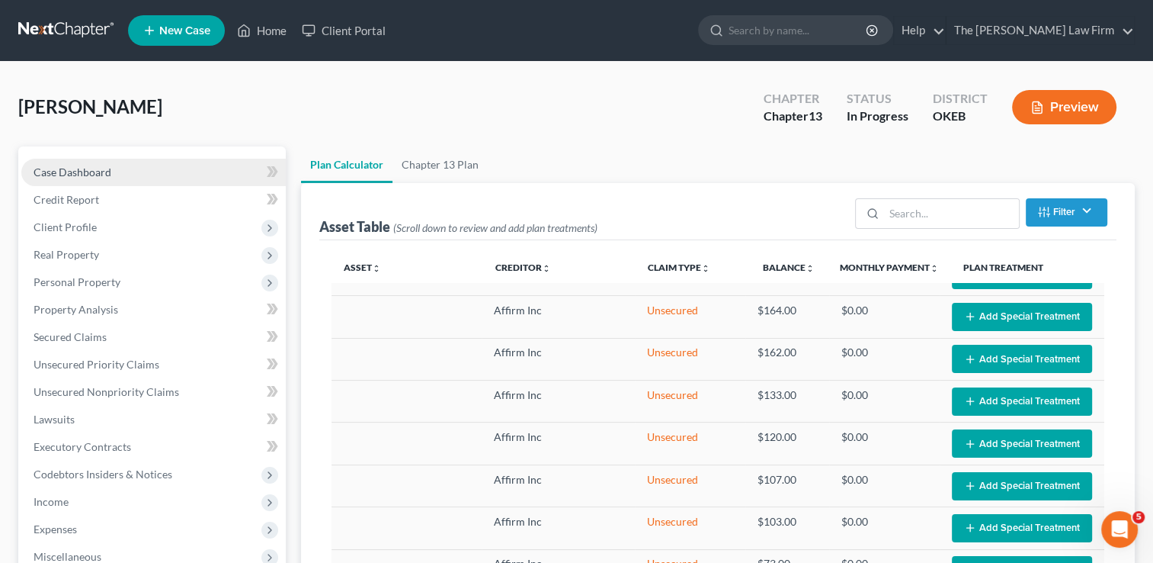
click at [75, 168] on span "Case Dashboard" at bounding box center [73, 171] width 78 height 13
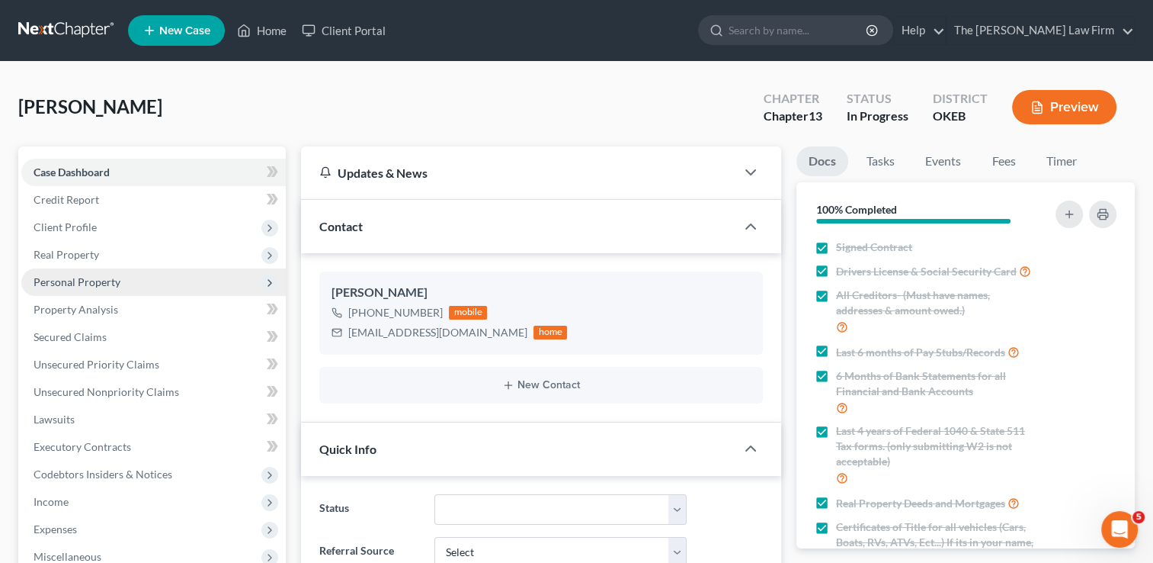
scroll to position [463, 0]
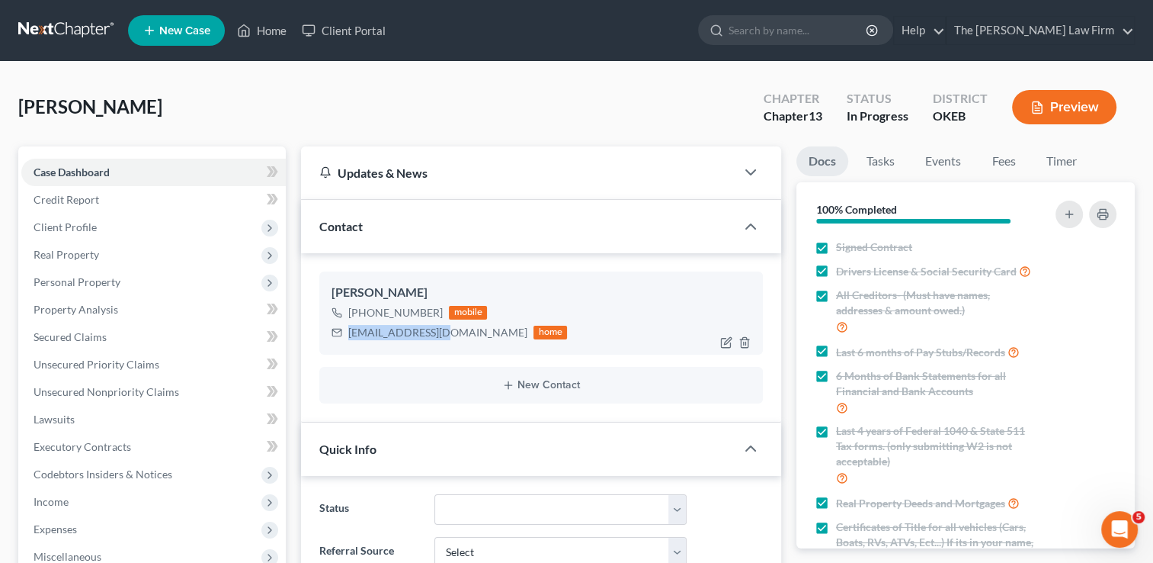
drag, startPoint x: 371, startPoint y: 334, endPoint x: 452, endPoint y: 336, distance: 80.8
click at [452, 336] on div "dm52262@yahoo.com" at bounding box center [437, 332] width 179 height 15
drag, startPoint x: 452, startPoint y: 336, endPoint x: 418, endPoint y: 329, distance: 34.4
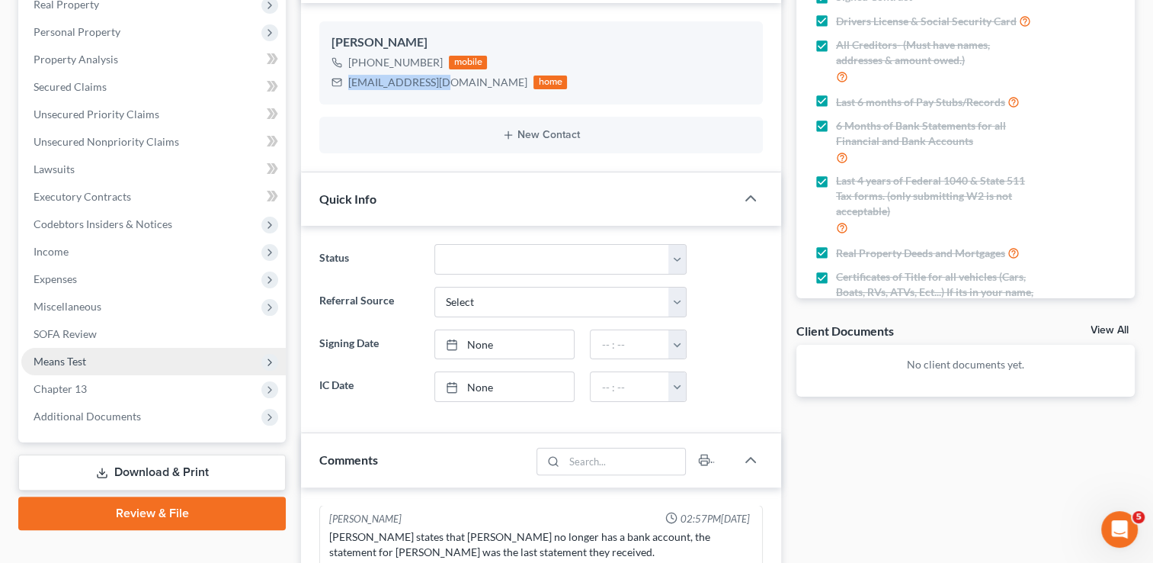
scroll to position [249, 0]
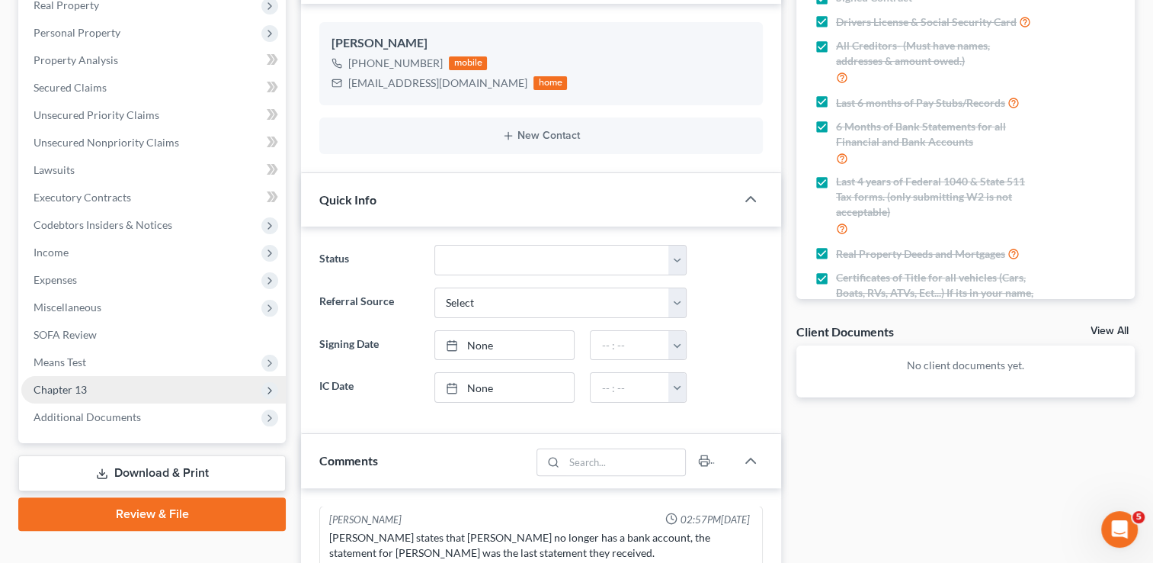
click at [66, 387] on span "Chapter 13" at bounding box center [60, 389] width 53 height 13
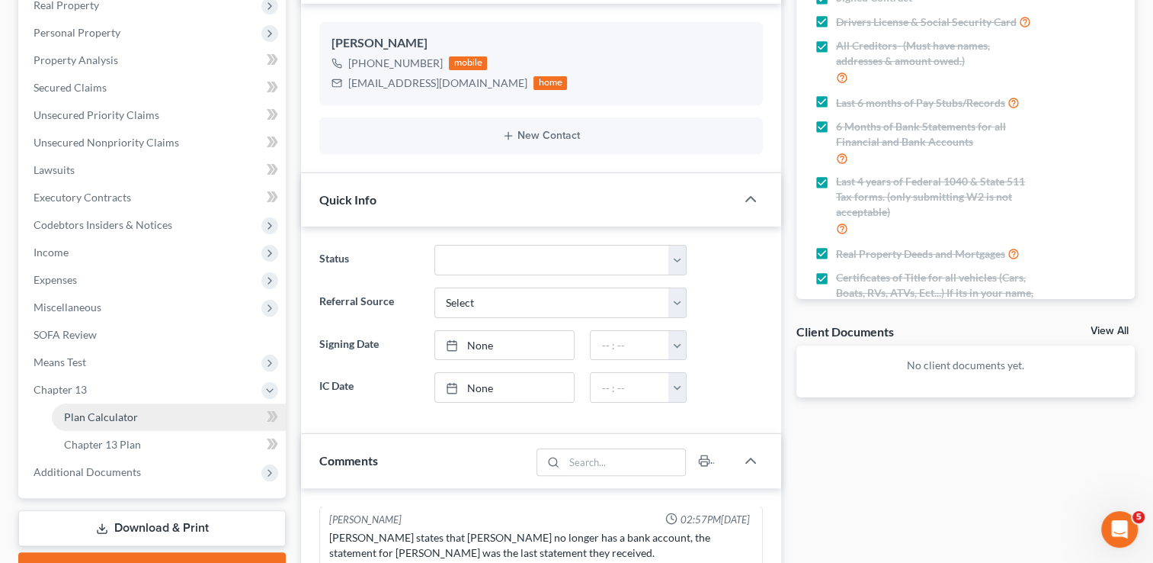
click at [123, 417] on span "Plan Calculator" at bounding box center [101, 416] width 74 height 13
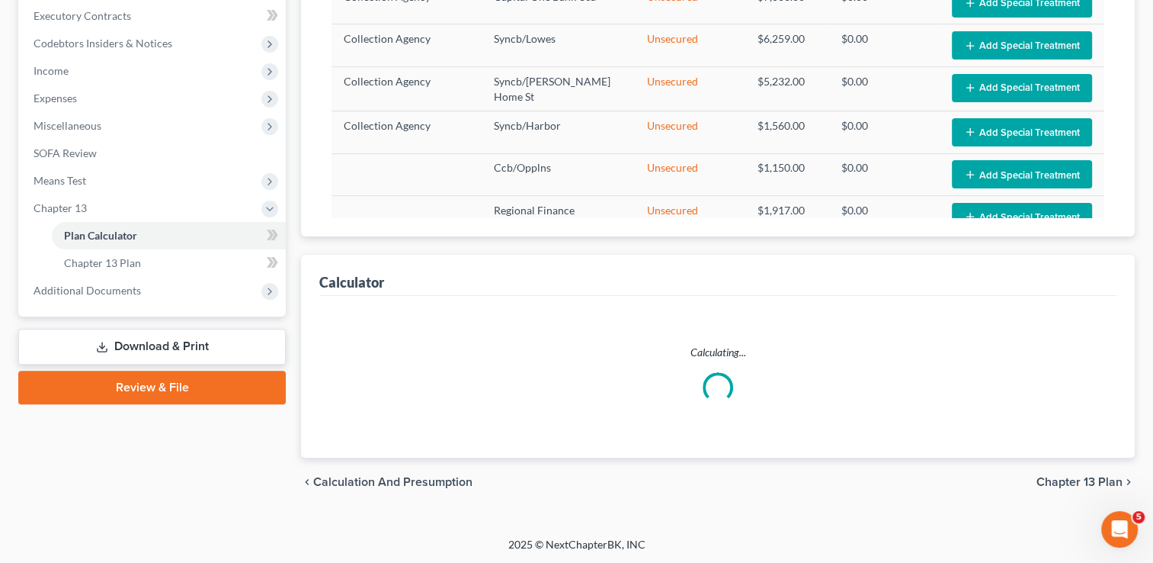
select select "59"
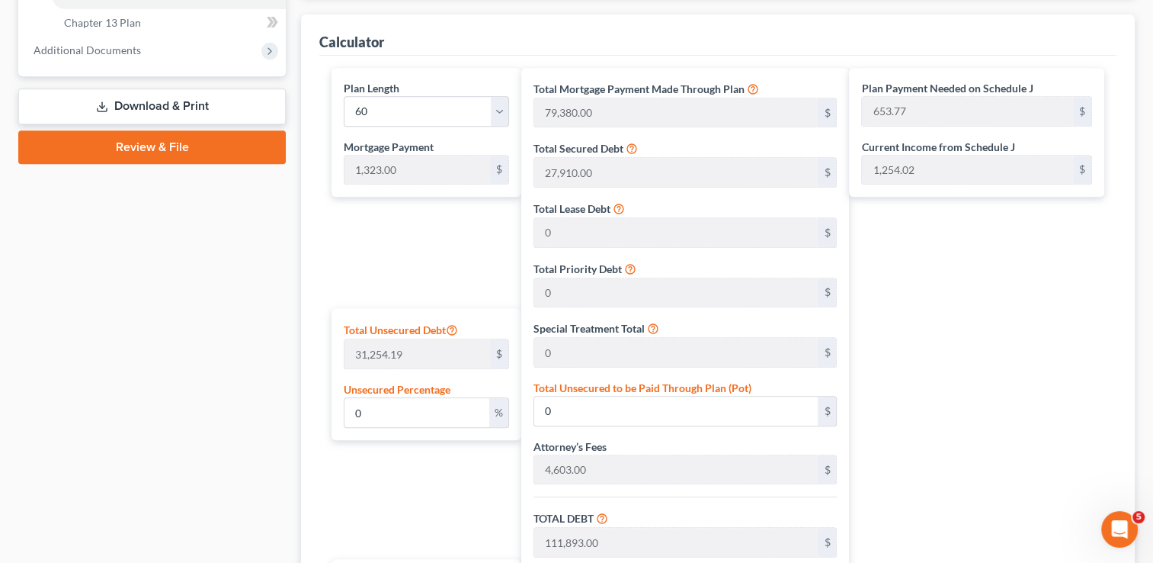
scroll to position [979, 0]
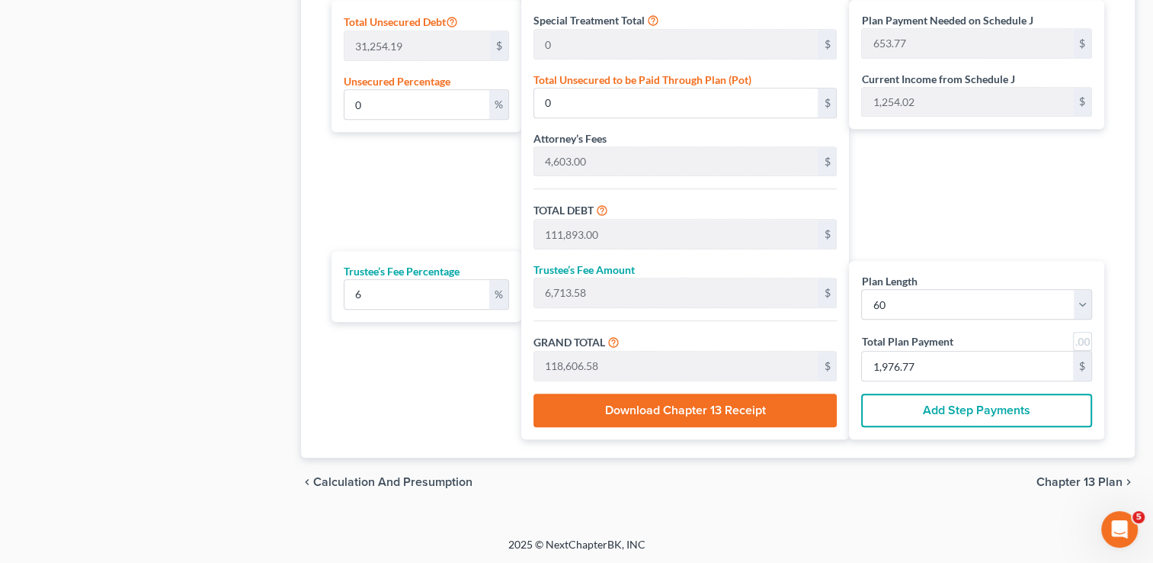
click at [747, 404] on button "Download Chapter 13 Receipt" at bounding box center [686, 410] width 304 height 34
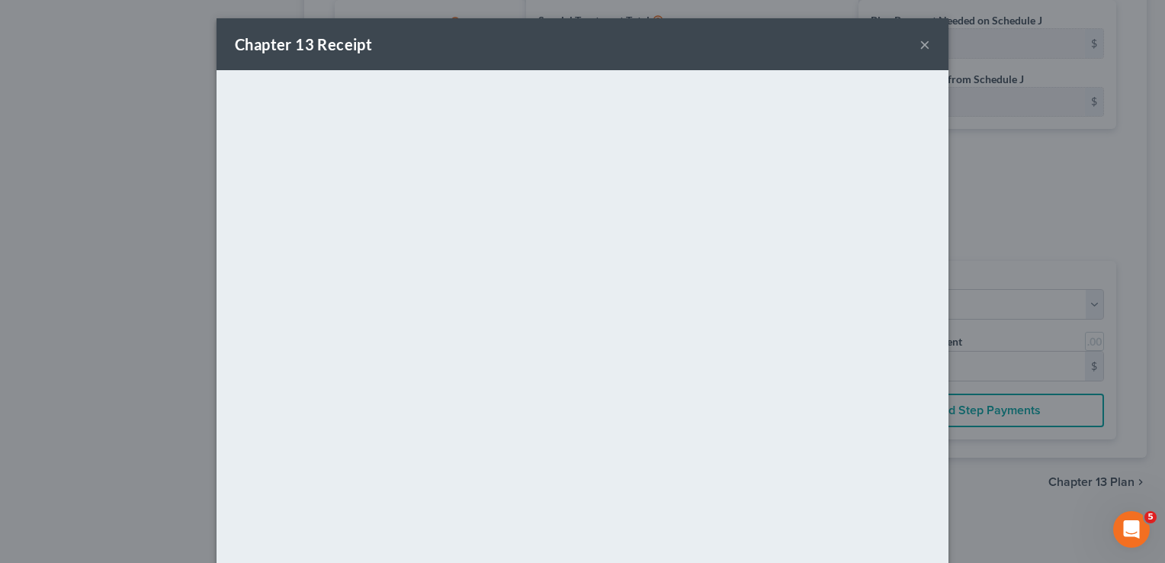
click at [762, 46] on div "Chapter 13 Receipt ×" at bounding box center [582, 44] width 732 height 52
click at [919, 46] on button "×" at bounding box center [924, 44] width 11 height 18
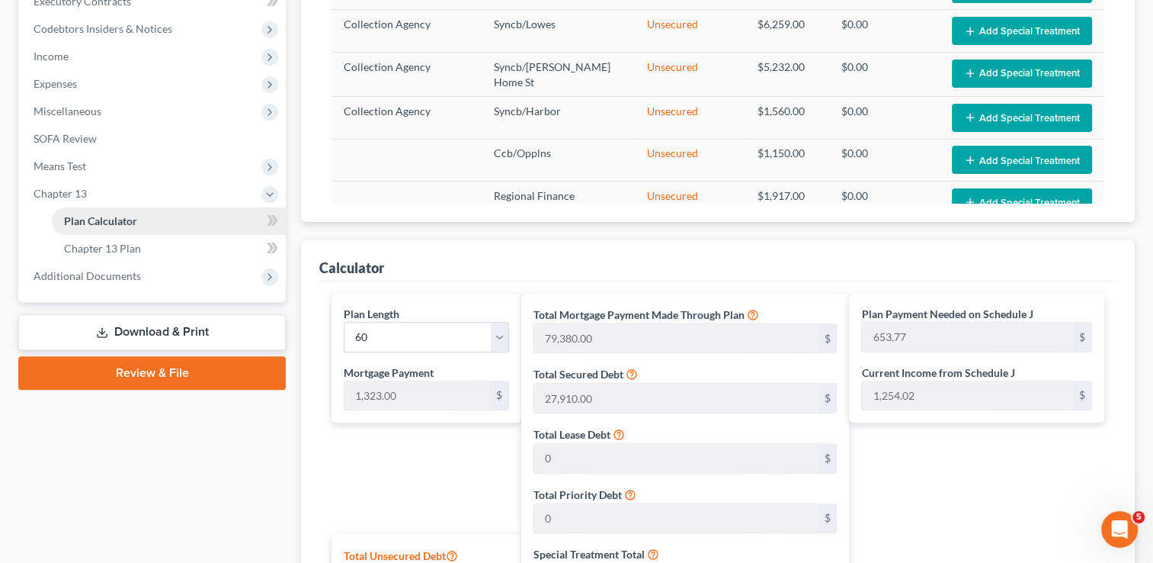
scroll to position [381, 0]
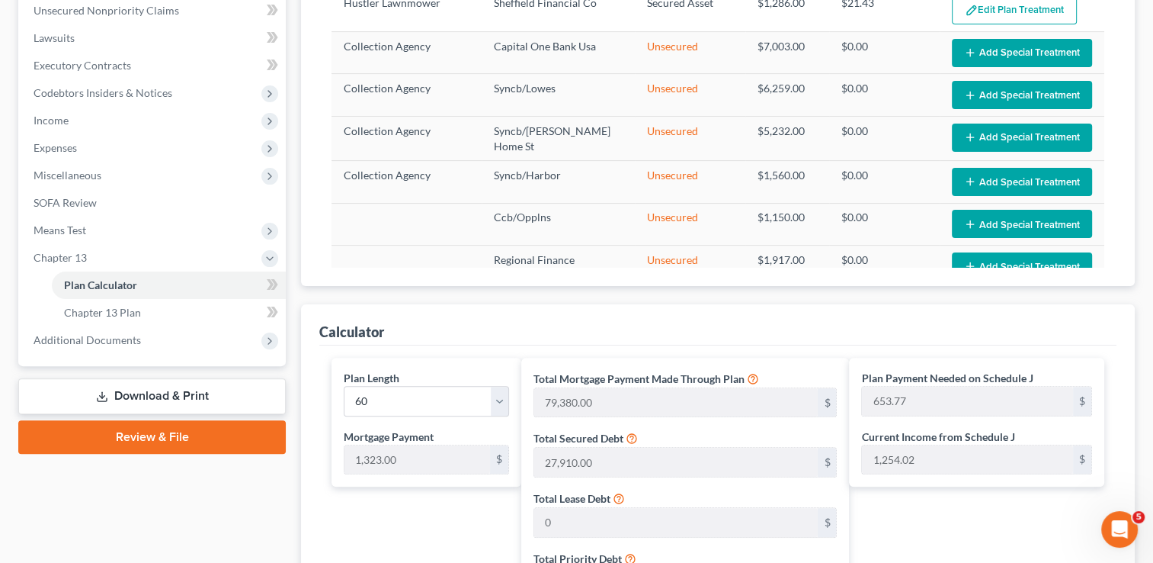
click at [126, 393] on link "Download & Print" at bounding box center [152, 396] width 268 height 36
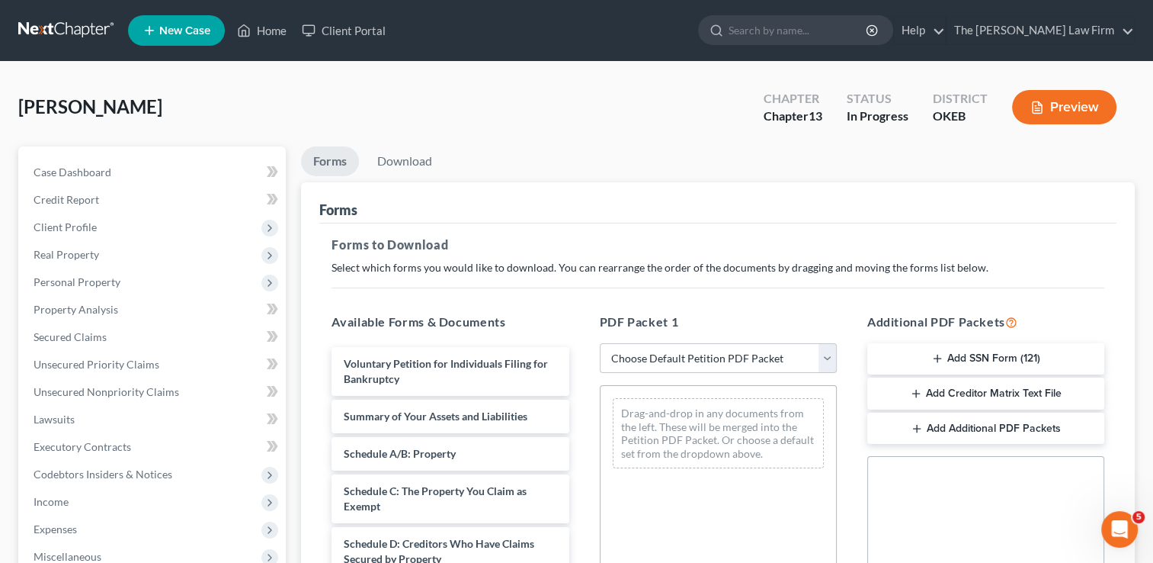
click at [978, 395] on button "Add Creditor Matrix Text File" at bounding box center [985, 393] width 237 height 32
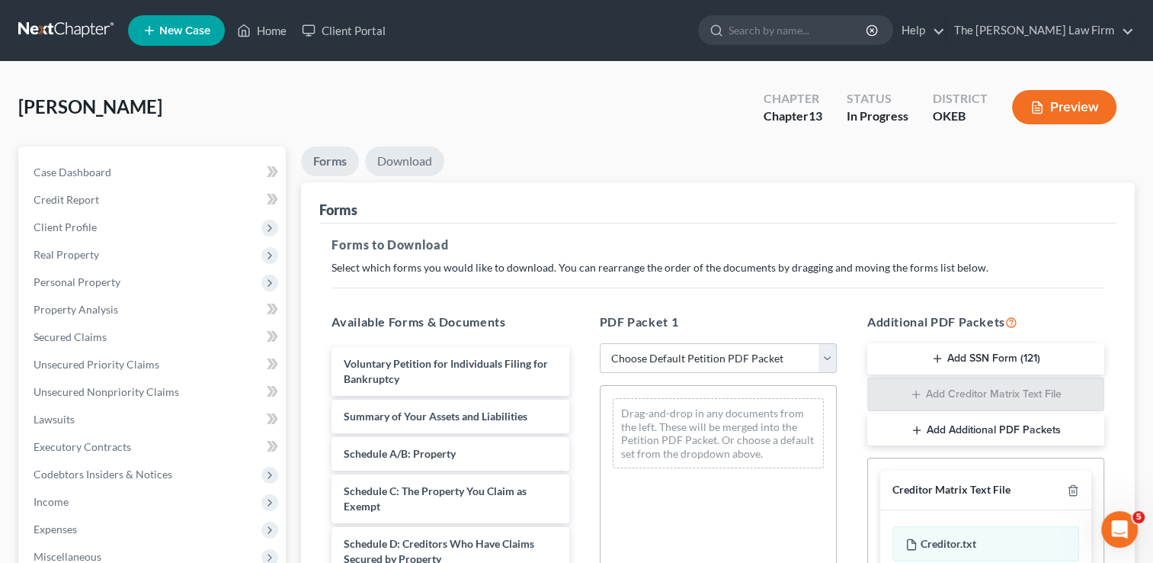
click at [417, 159] on link "Download" at bounding box center [404, 161] width 79 height 30
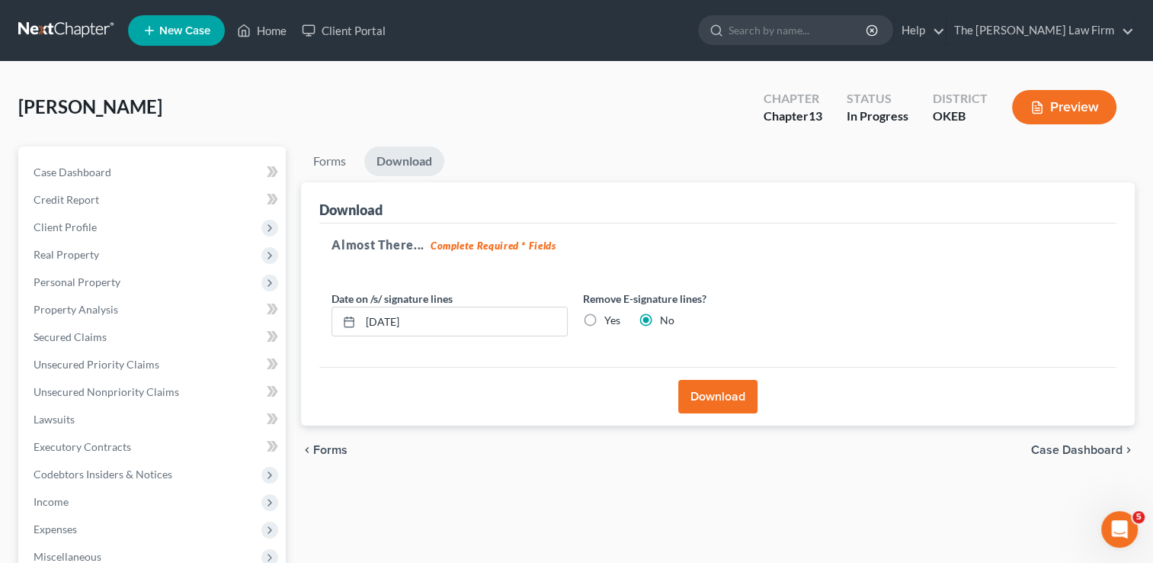
click at [729, 399] on button "Download" at bounding box center [717, 397] width 79 height 34
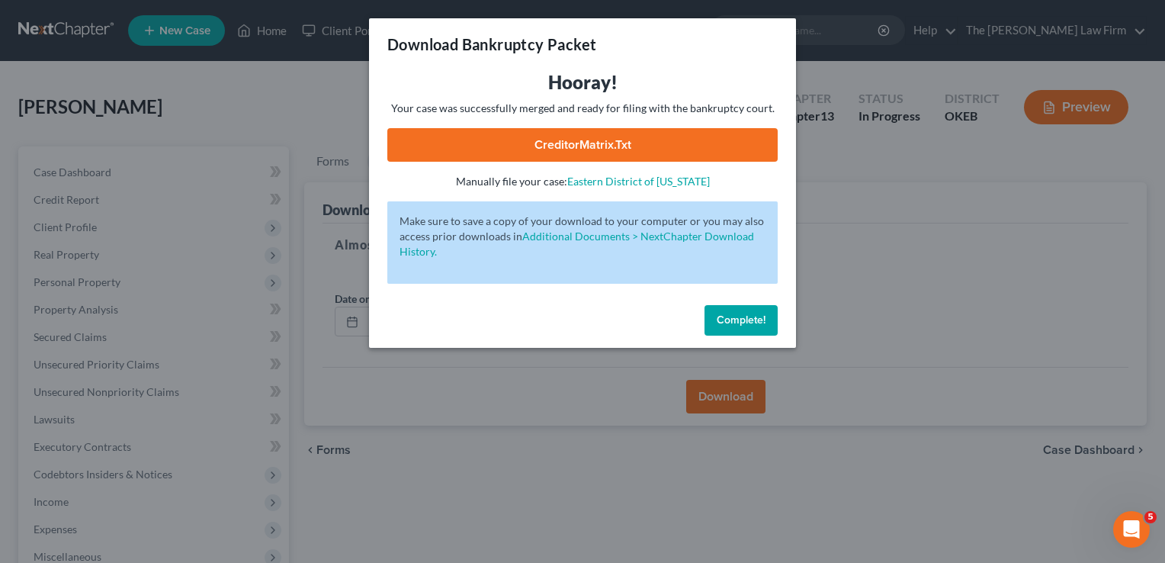
click at [631, 142] on link "CreditorMatrix.txt" at bounding box center [582, 145] width 390 height 34
click at [742, 316] on span "Complete!" at bounding box center [741, 319] width 49 height 13
